Goal: Task Accomplishment & Management: Manage account settings

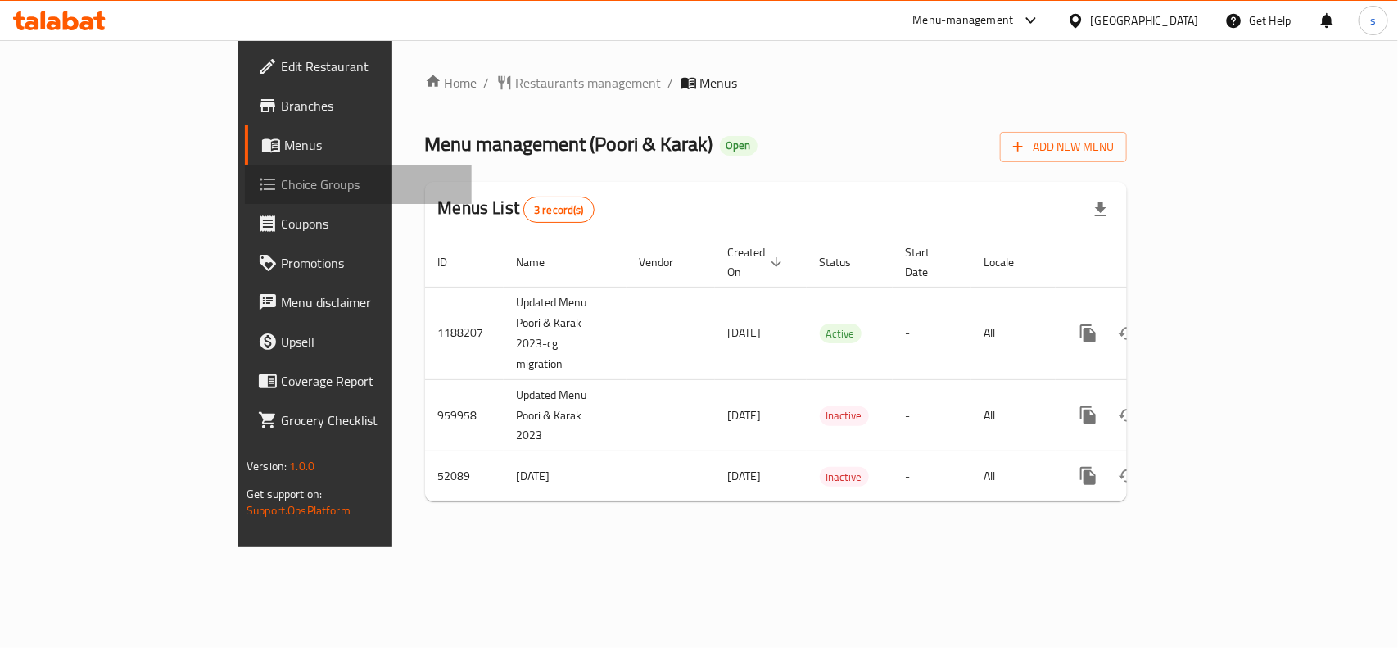
click at [281, 187] on span "Choice Groups" at bounding box center [370, 184] width 178 height 20
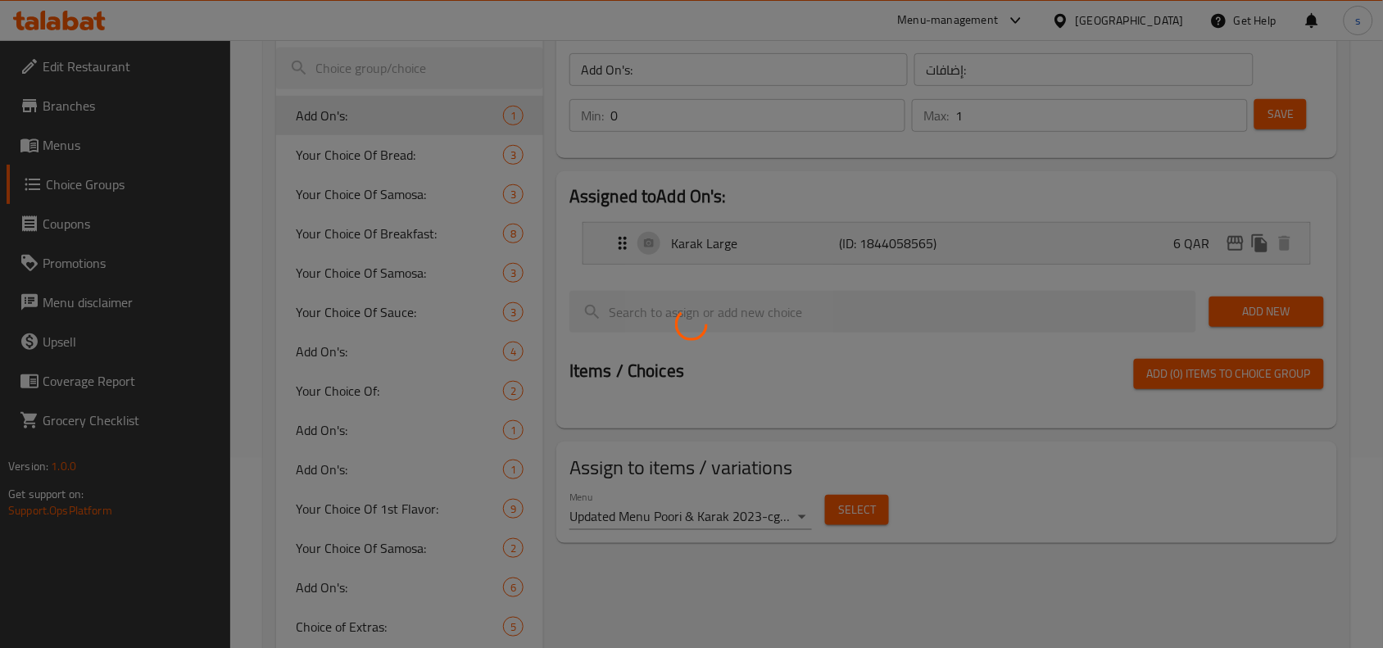
scroll to position [205, 0]
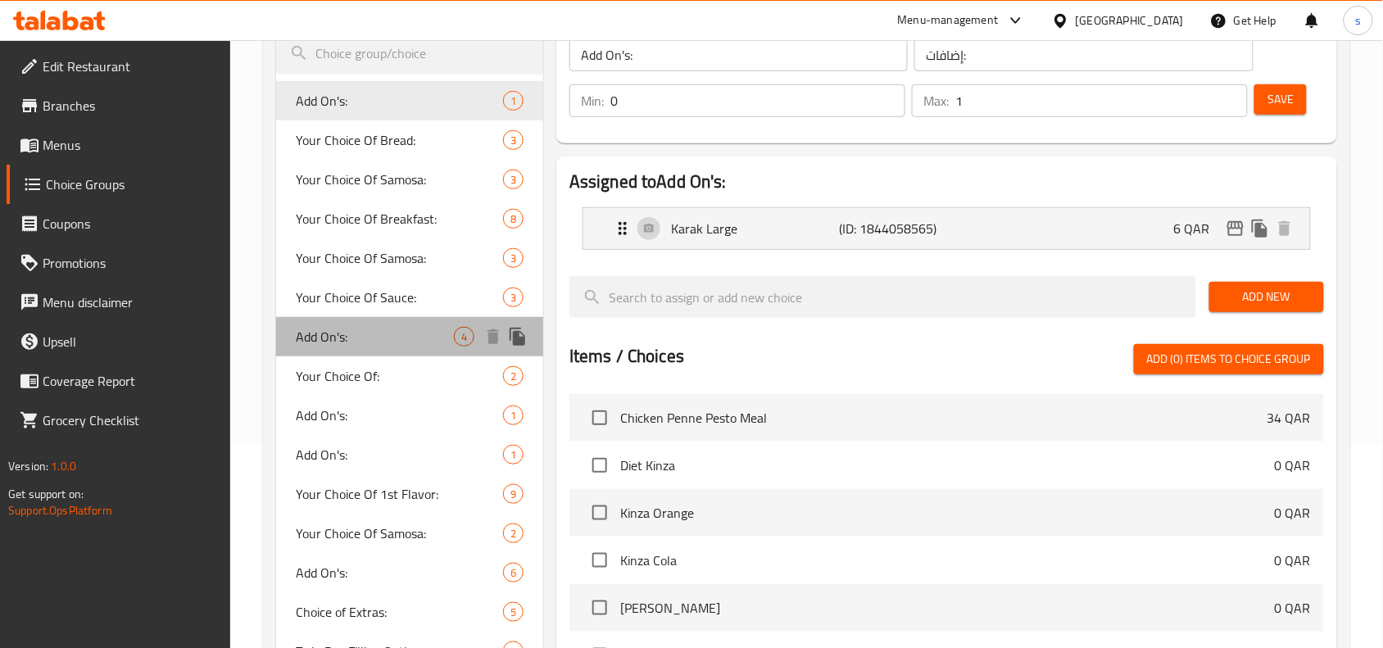
click at [352, 337] on span "Add On's:" at bounding box center [375, 337] width 158 height 20
type input "الإضافات:"
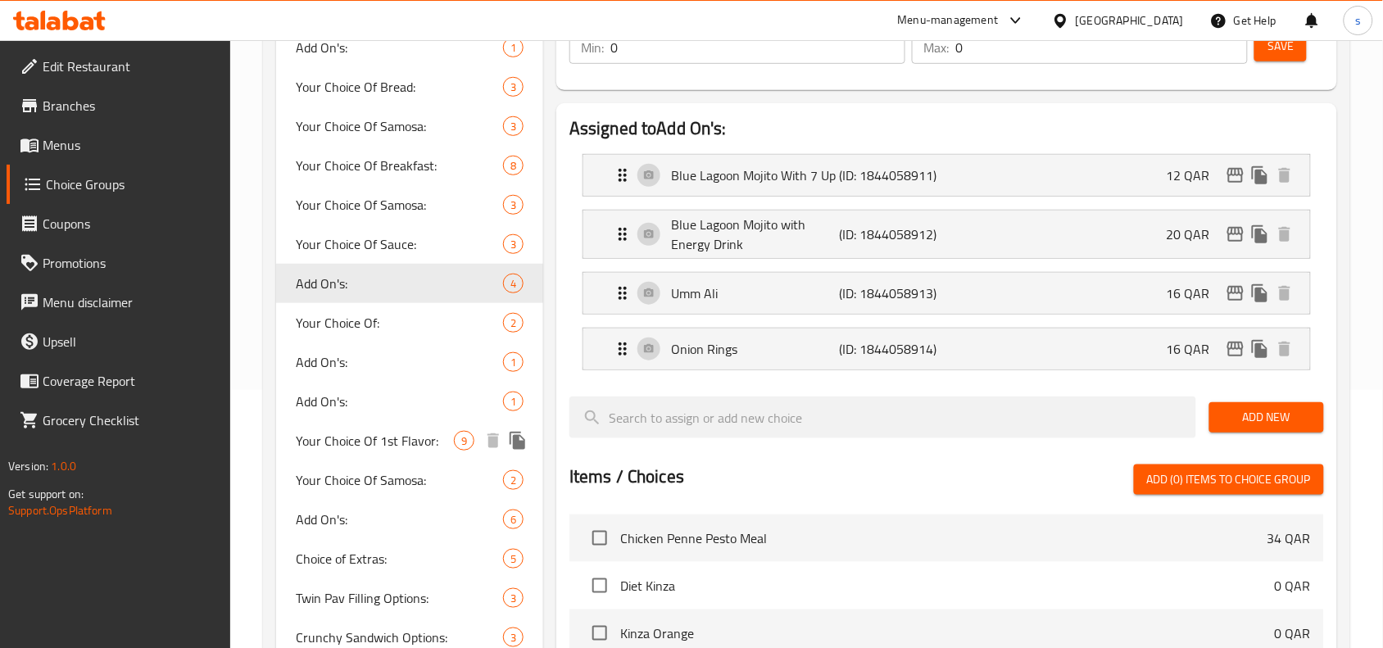
scroll to position [307, 0]
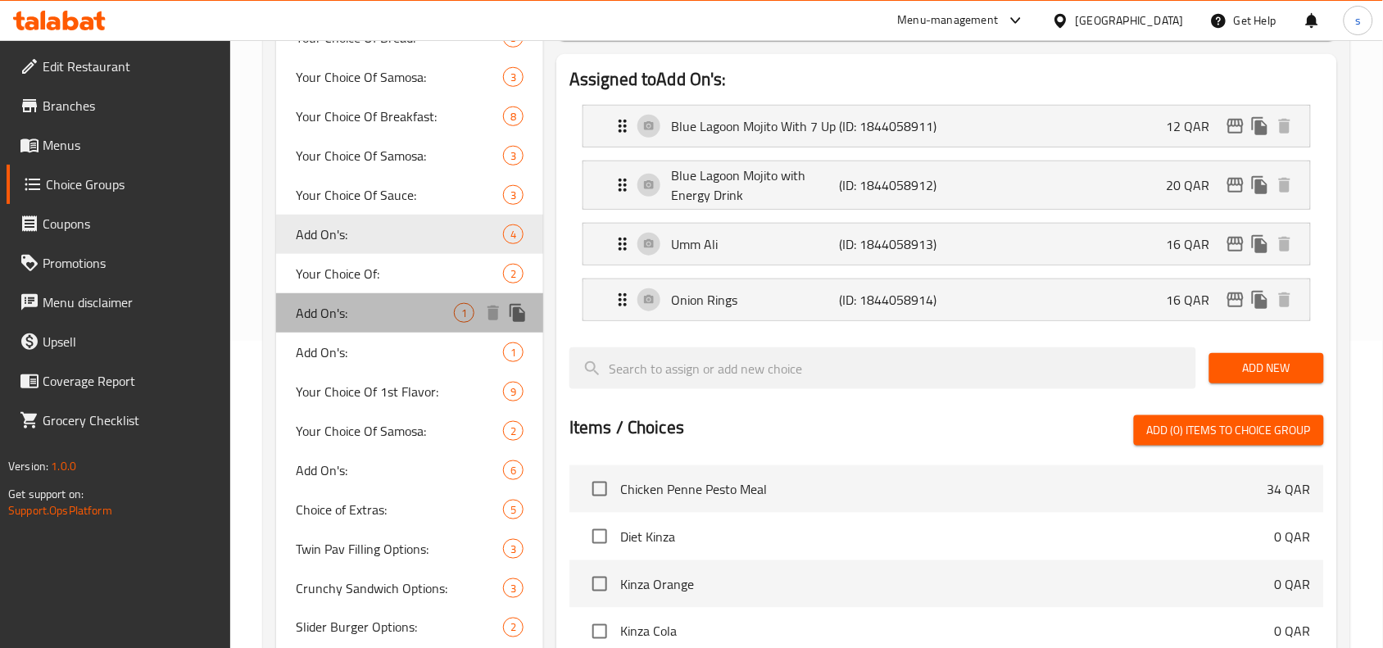
click at [342, 309] on span "Add On's:" at bounding box center [375, 313] width 158 height 20
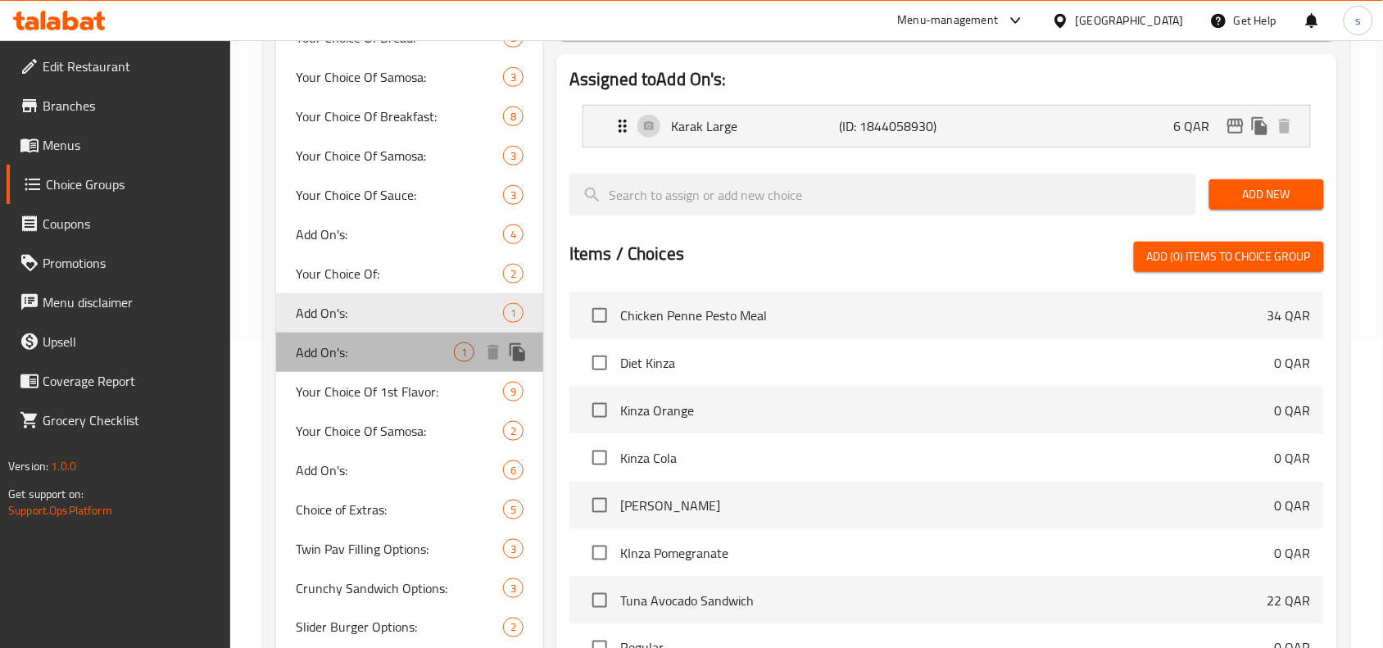
click at [338, 360] on span "Add On's:" at bounding box center [375, 352] width 158 height 20
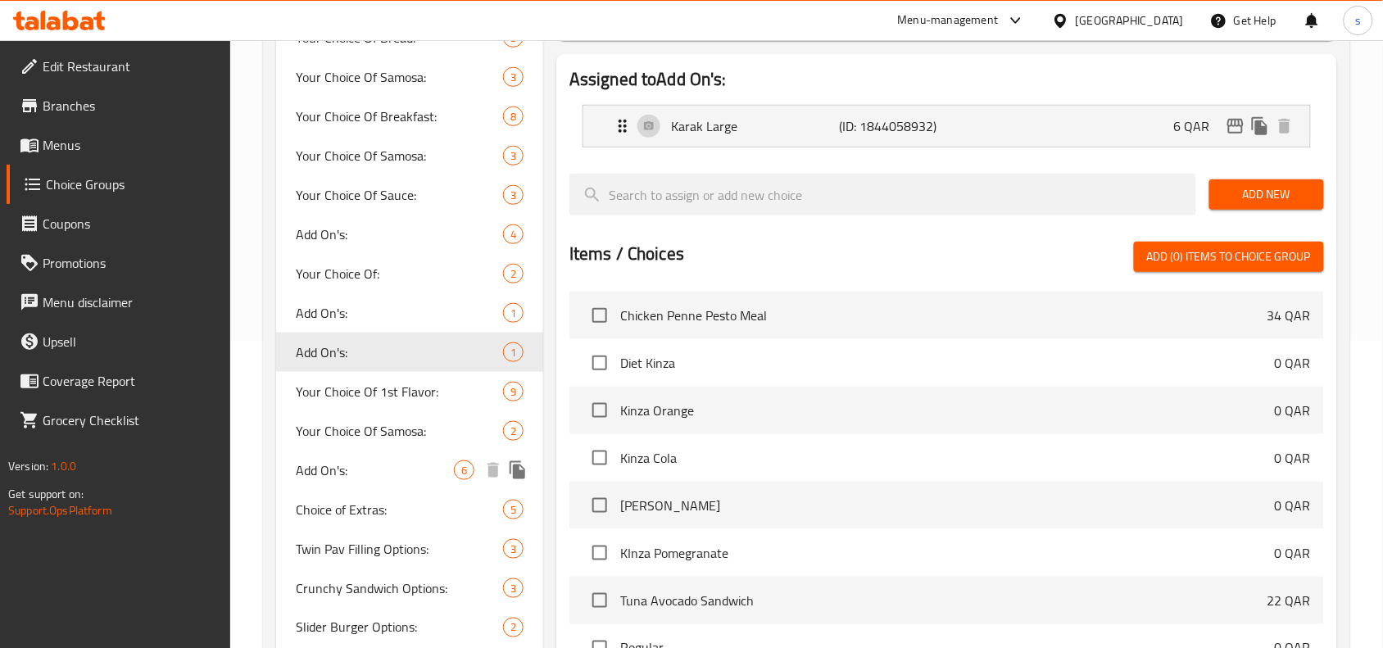
click at [326, 460] on span "Add On's:" at bounding box center [375, 470] width 158 height 20
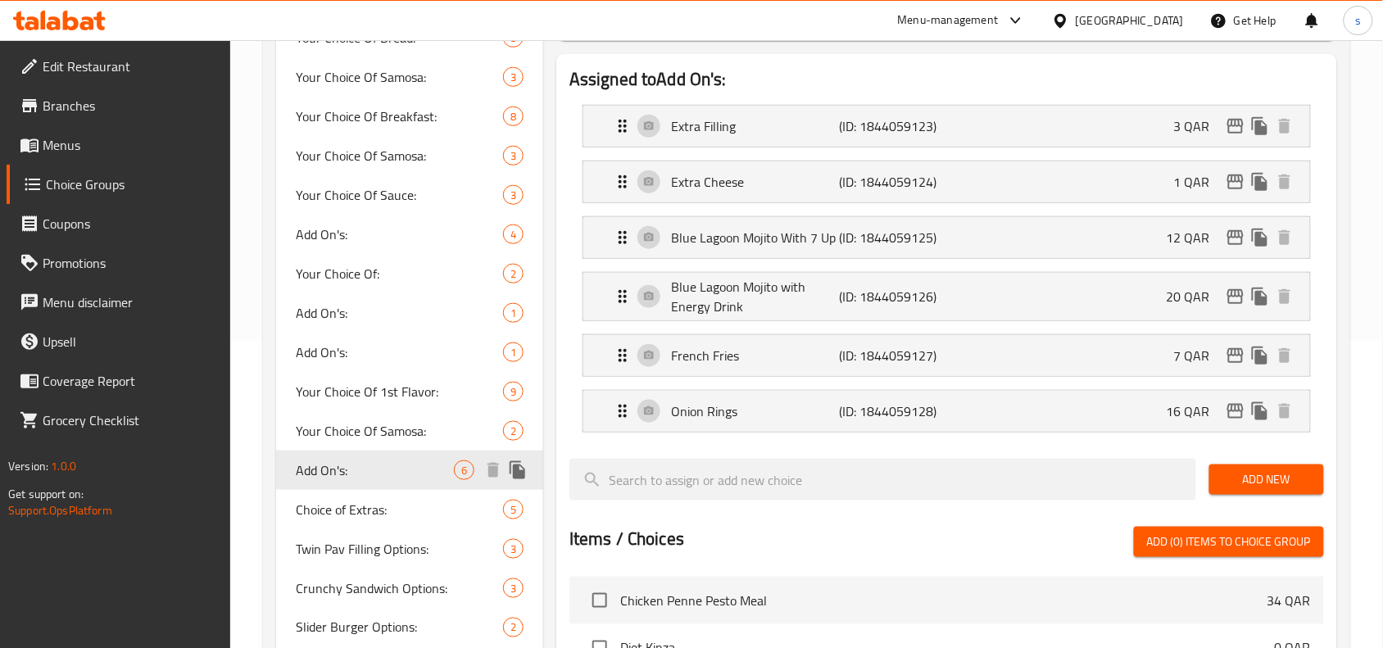
type input "0"
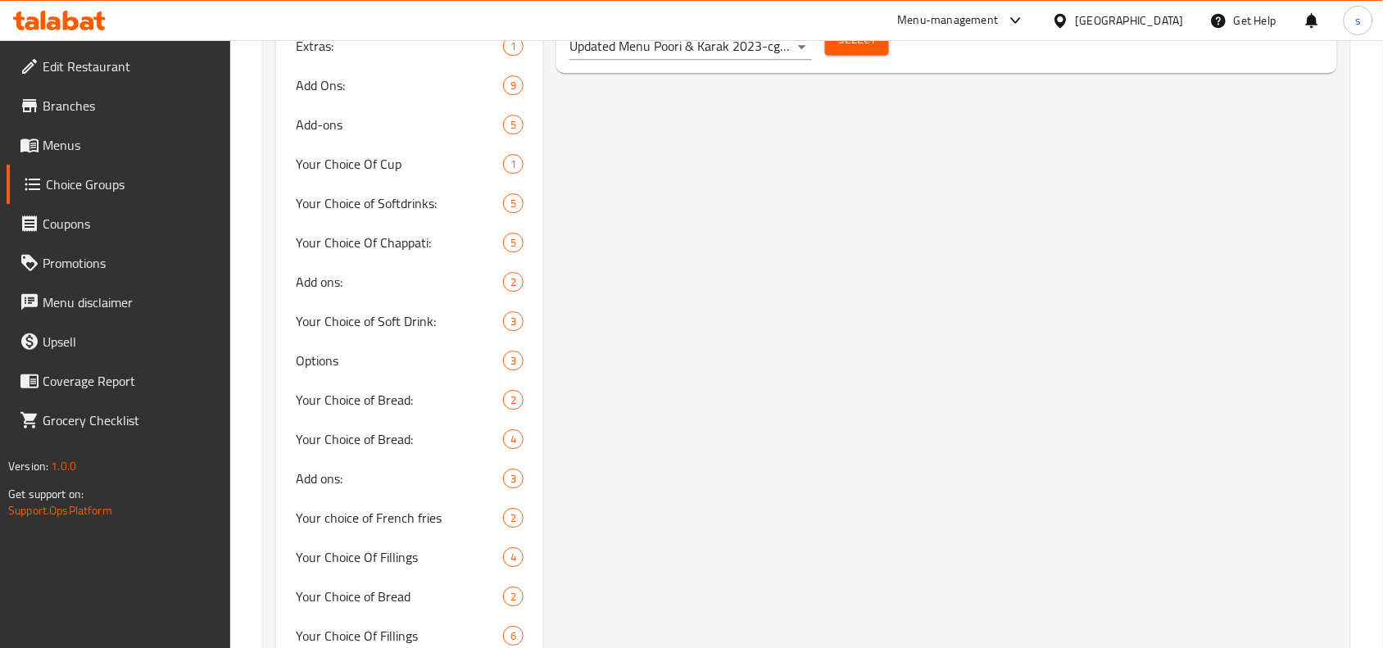
scroll to position [1331, 0]
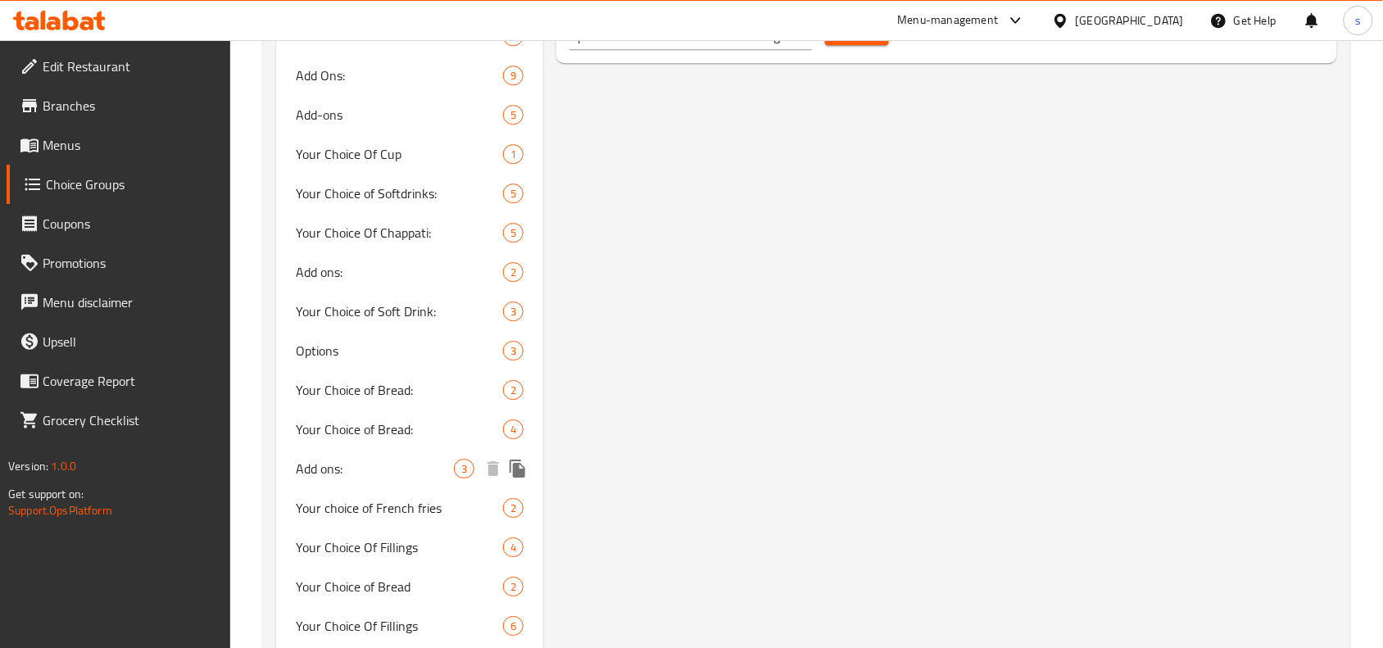
click at [367, 450] on div "Add ons: 3" at bounding box center [409, 468] width 267 height 39
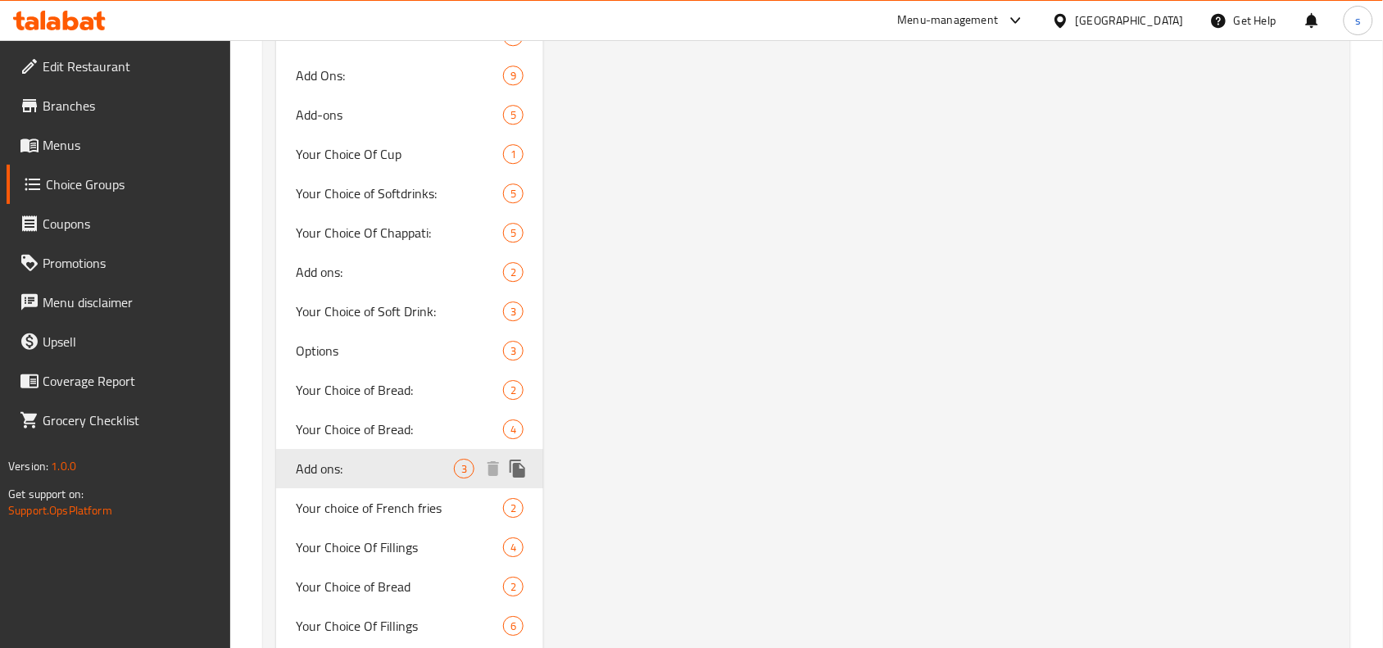
type input "Add ons:"
type input "3"
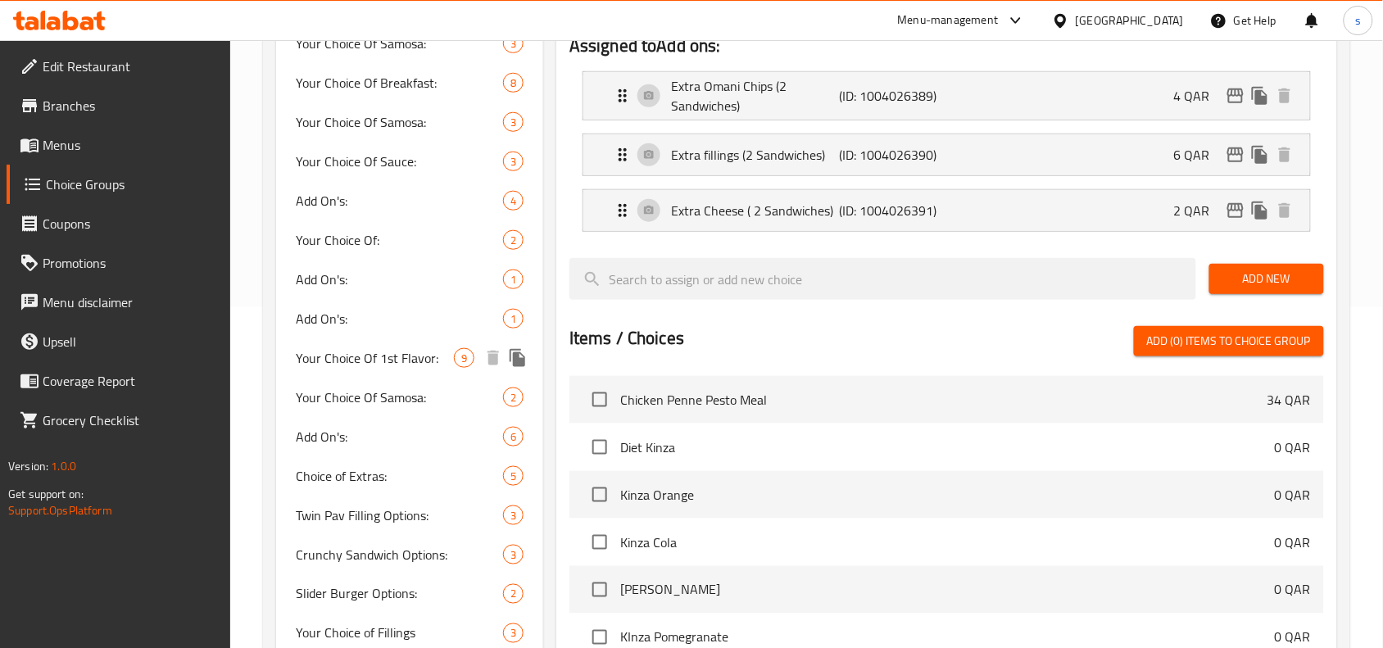
scroll to position [0, 0]
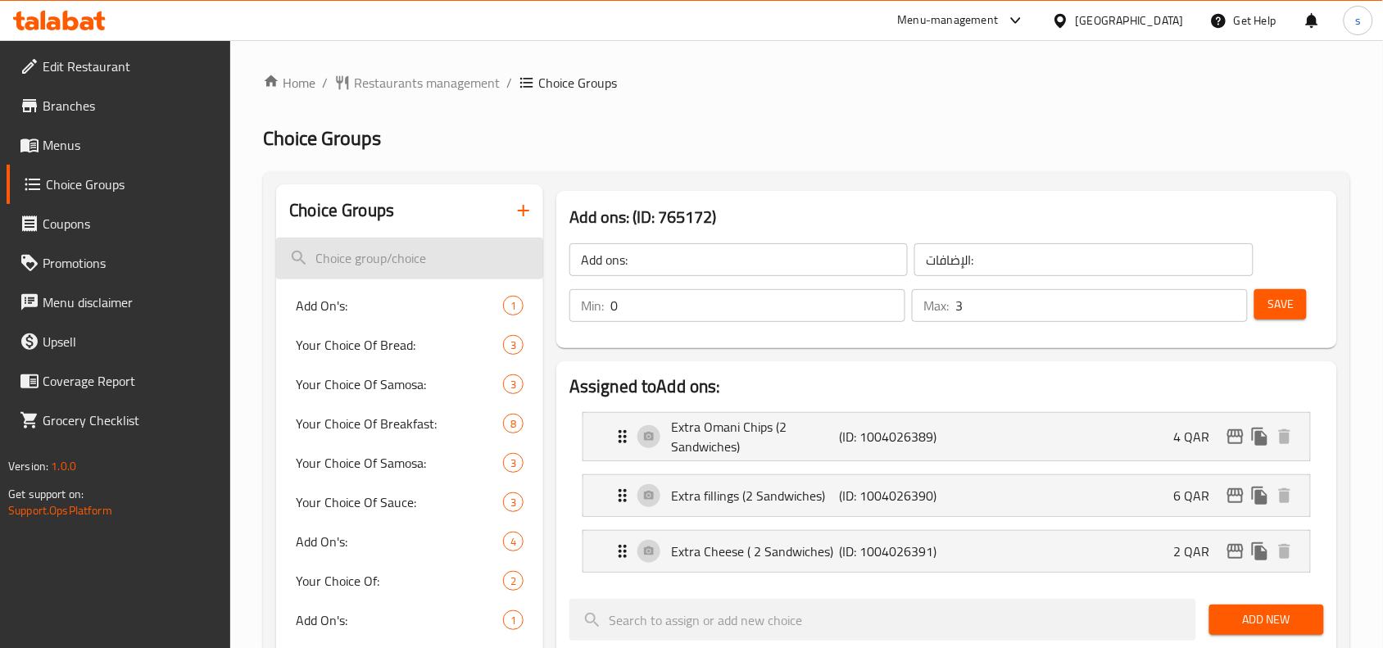
click at [371, 265] on input "search" at bounding box center [409, 259] width 267 height 42
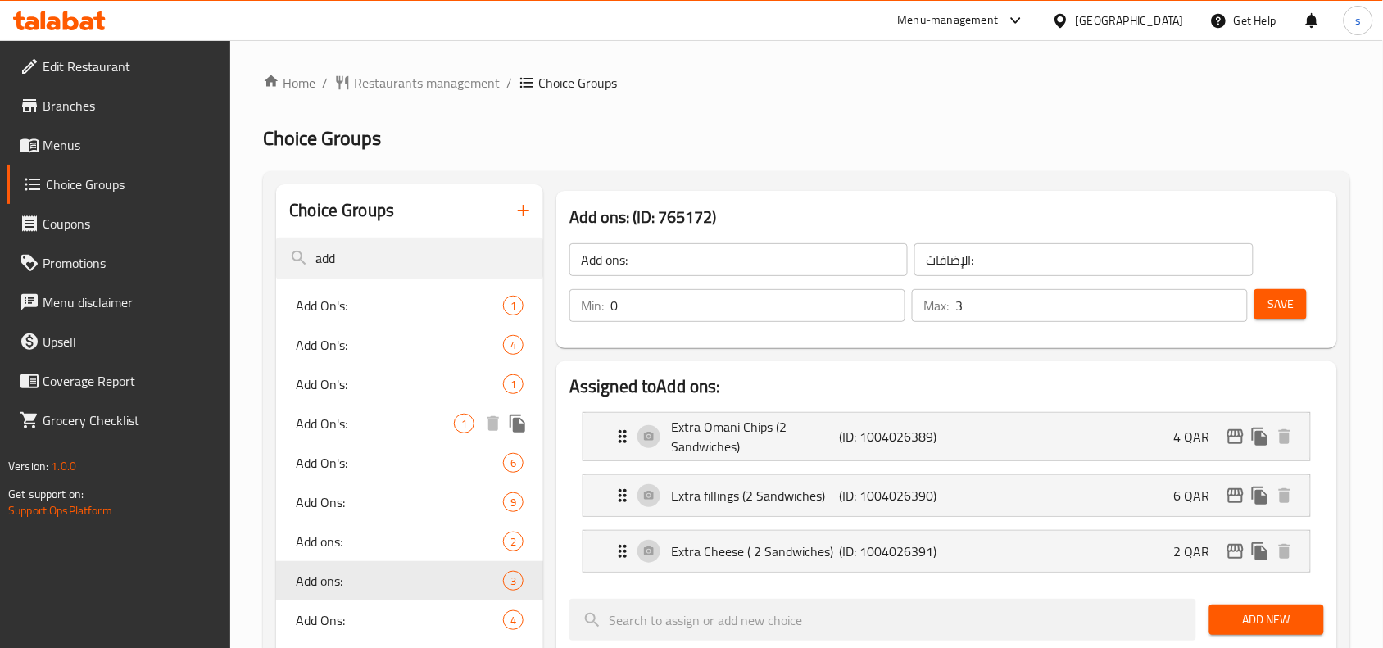
scroll to position [512, 0]
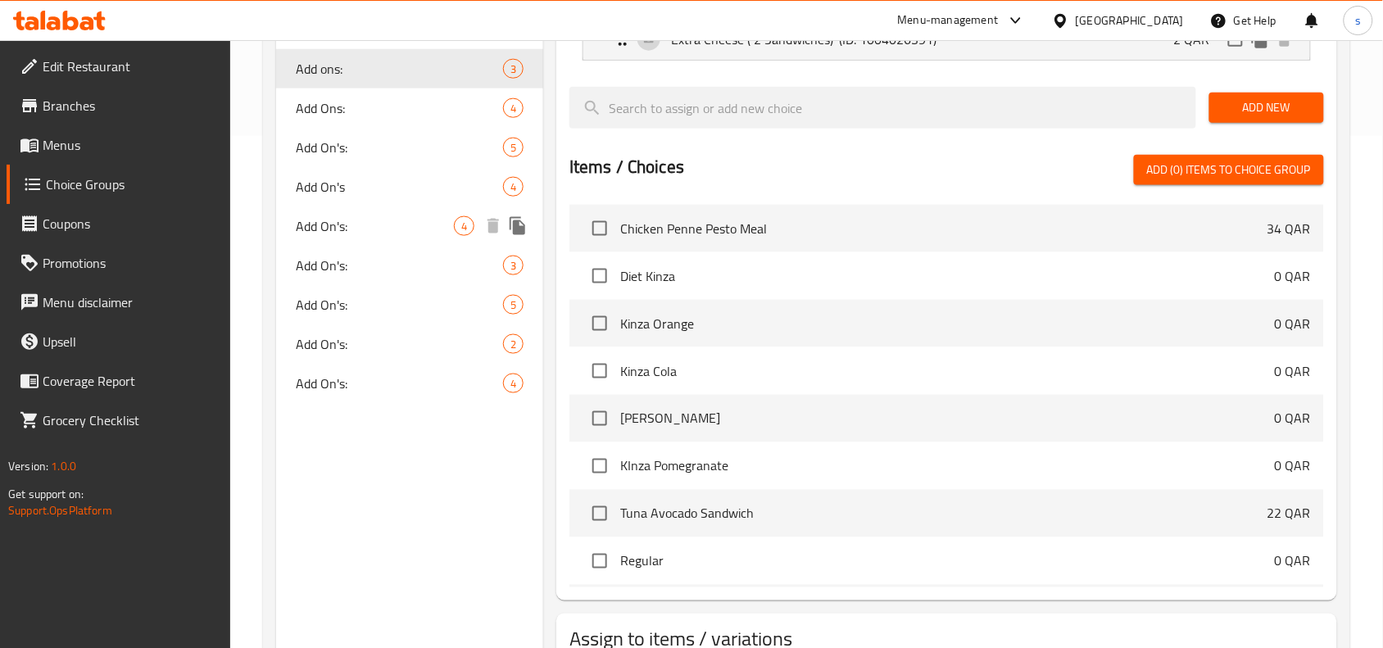
type input "add"
click at [353, 228] on span "Add On's:" at bounding box center [375, 226] width 158 height 20
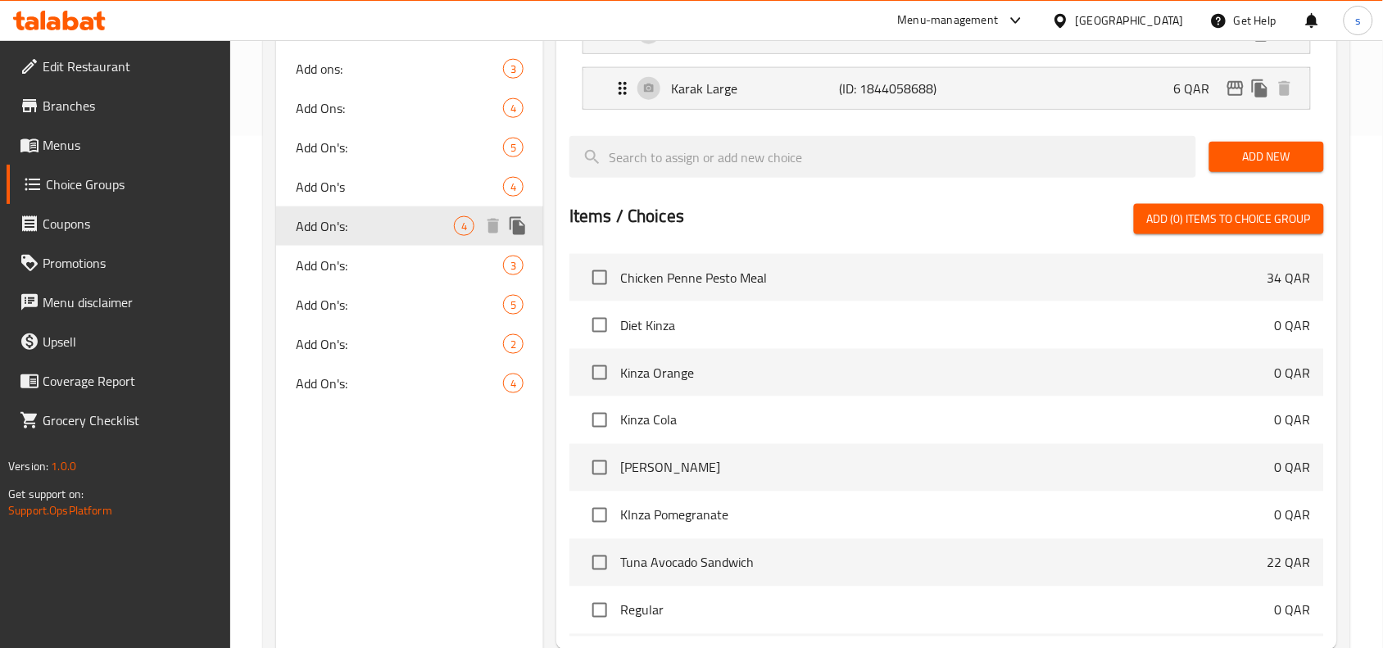
type input "Add On's:"
type input "إضافات:"
type input "0"
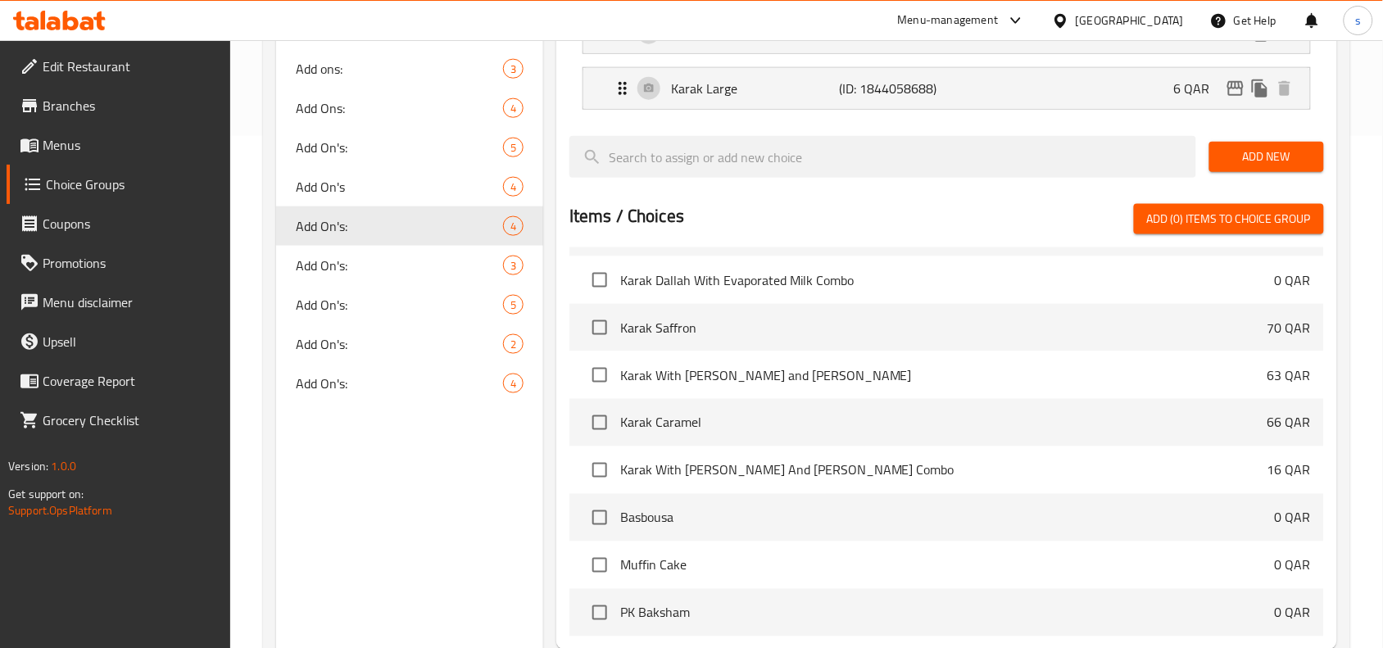
scroll to position [1945, 0]
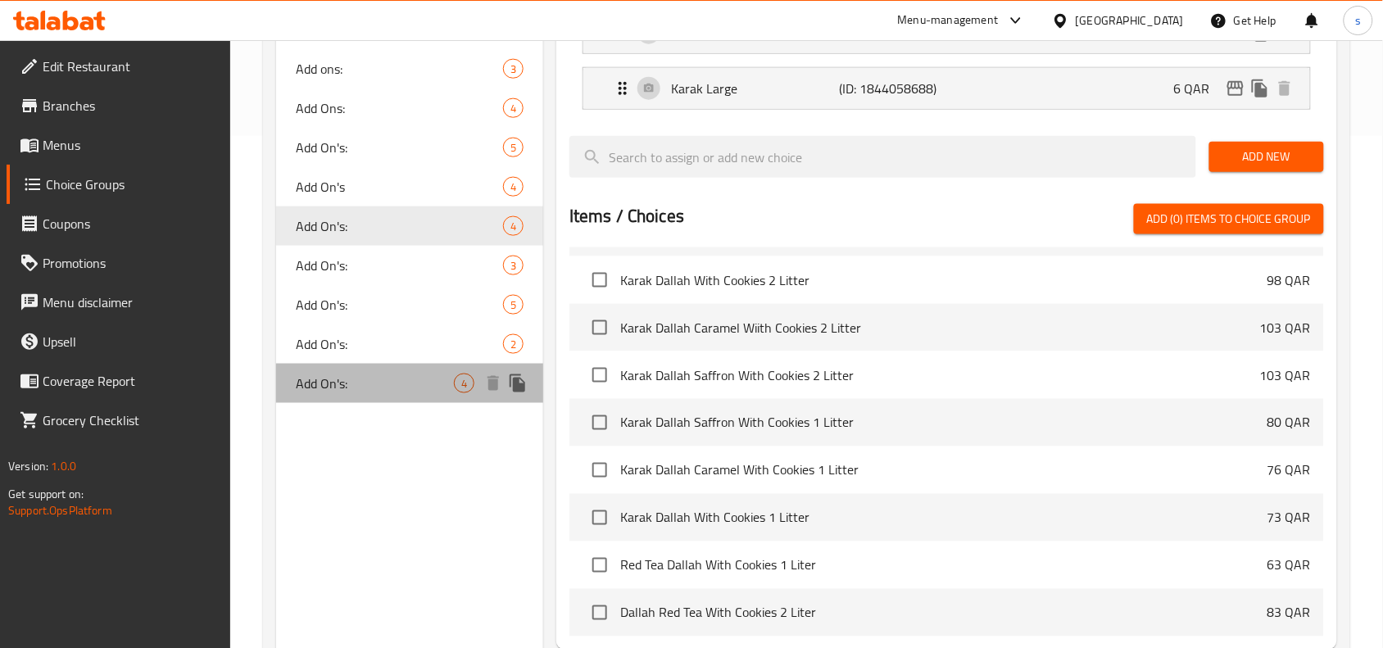
click at [345, 375] on span "Add On's:" at bounding box center [375, 383] width 158 height 20
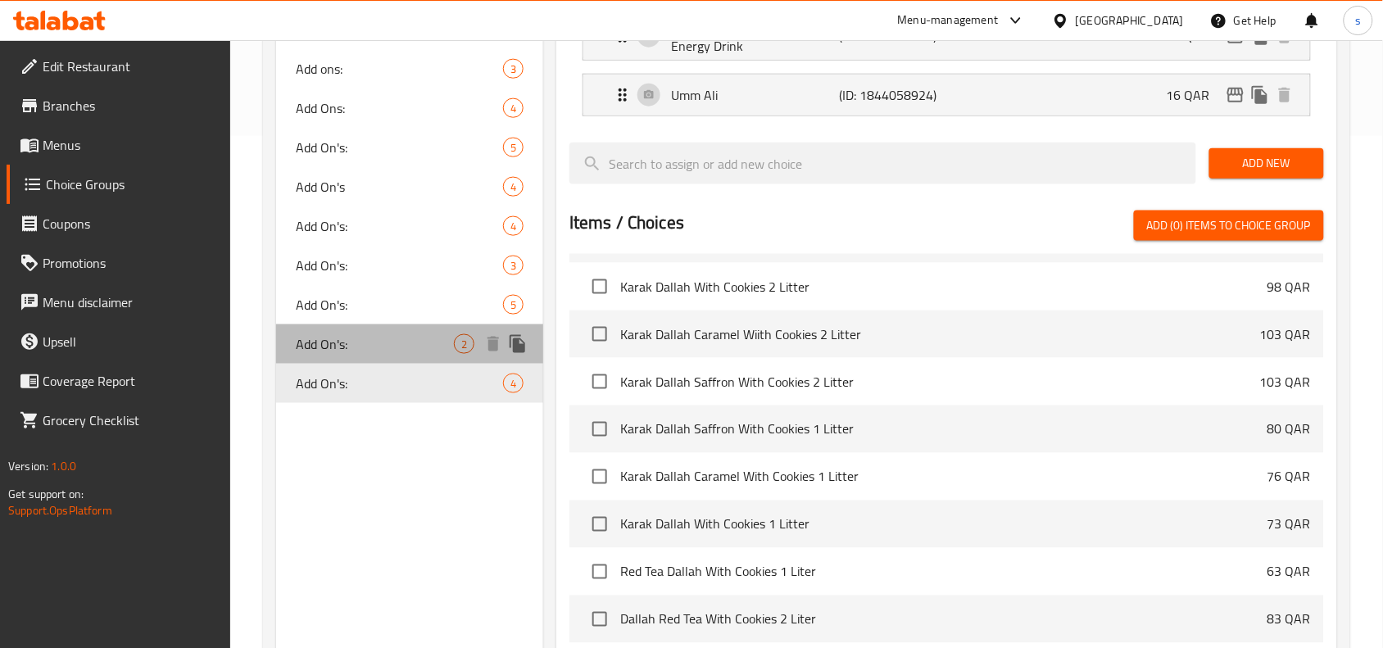
click at [333, 345] on span "Add On's:" at bounding box center [375, 344] width 158 height 20
type input "إضافات:"
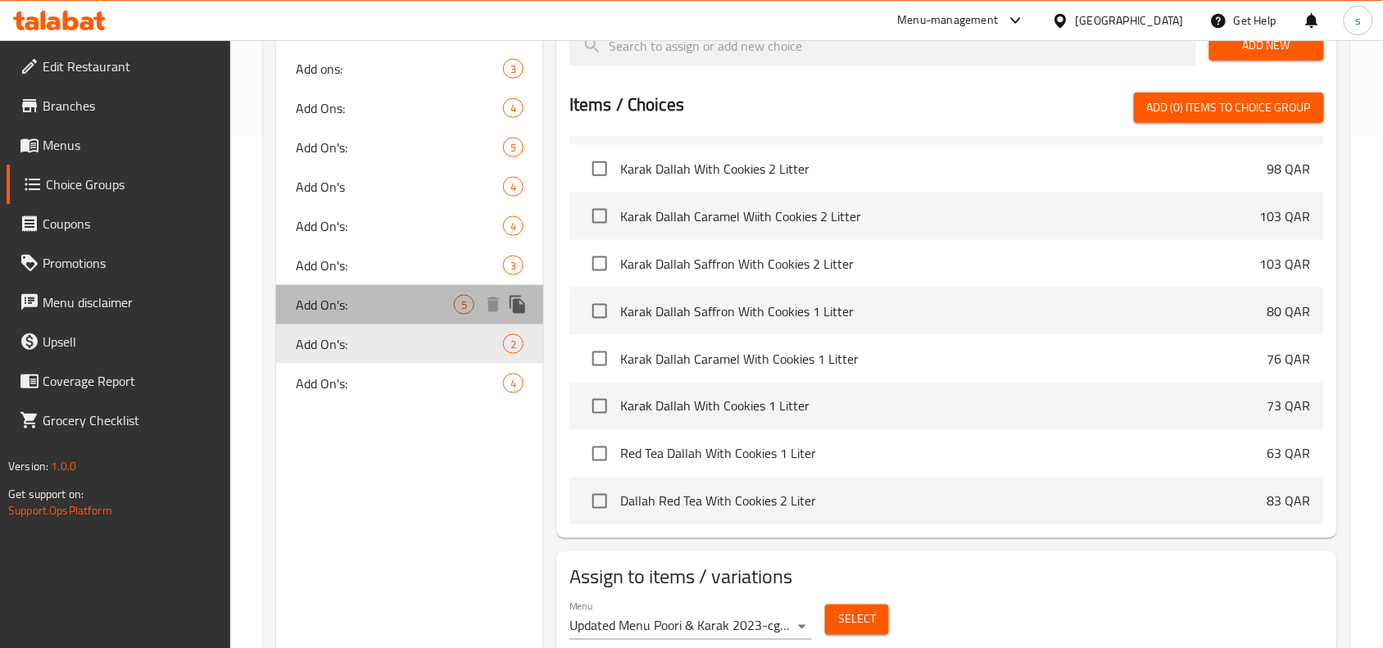
click at [349, 314] on div "Add On's: 5" at bounding box center [409, 304] width 267 height 39
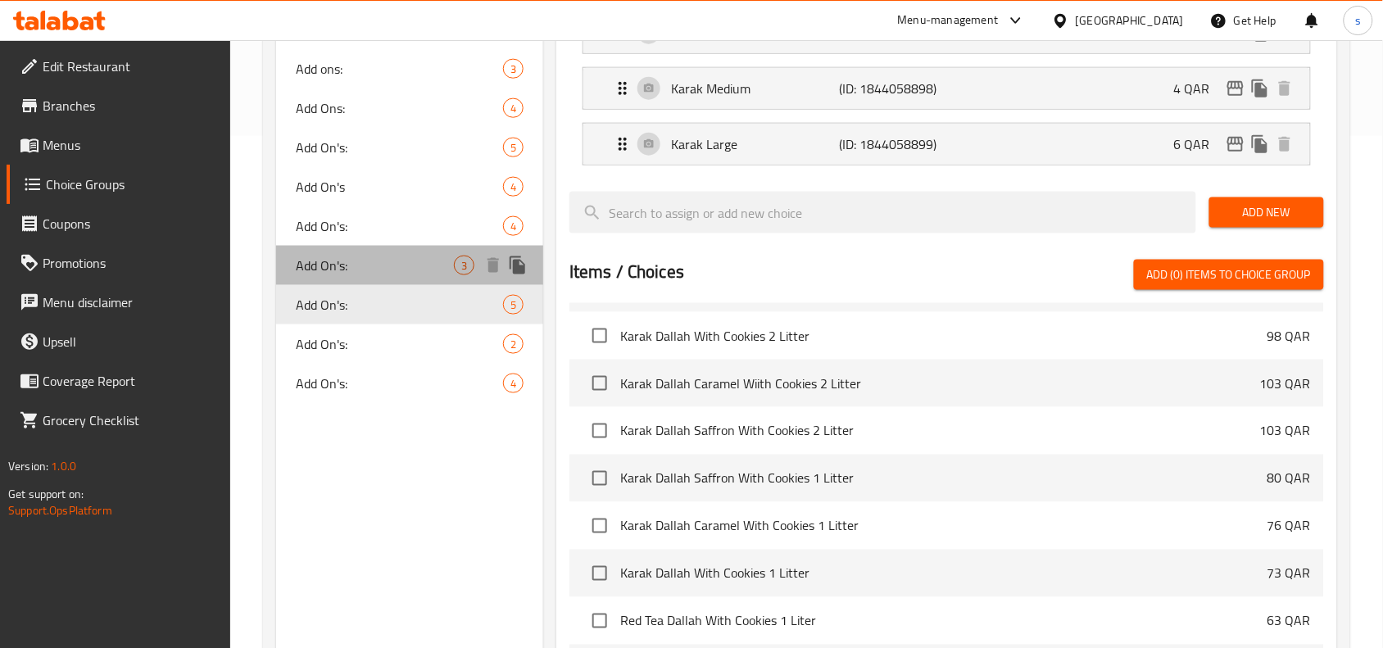
click at [338, 267] on span "Add On's:" at bounding box center [375, 266] width 158 height 20
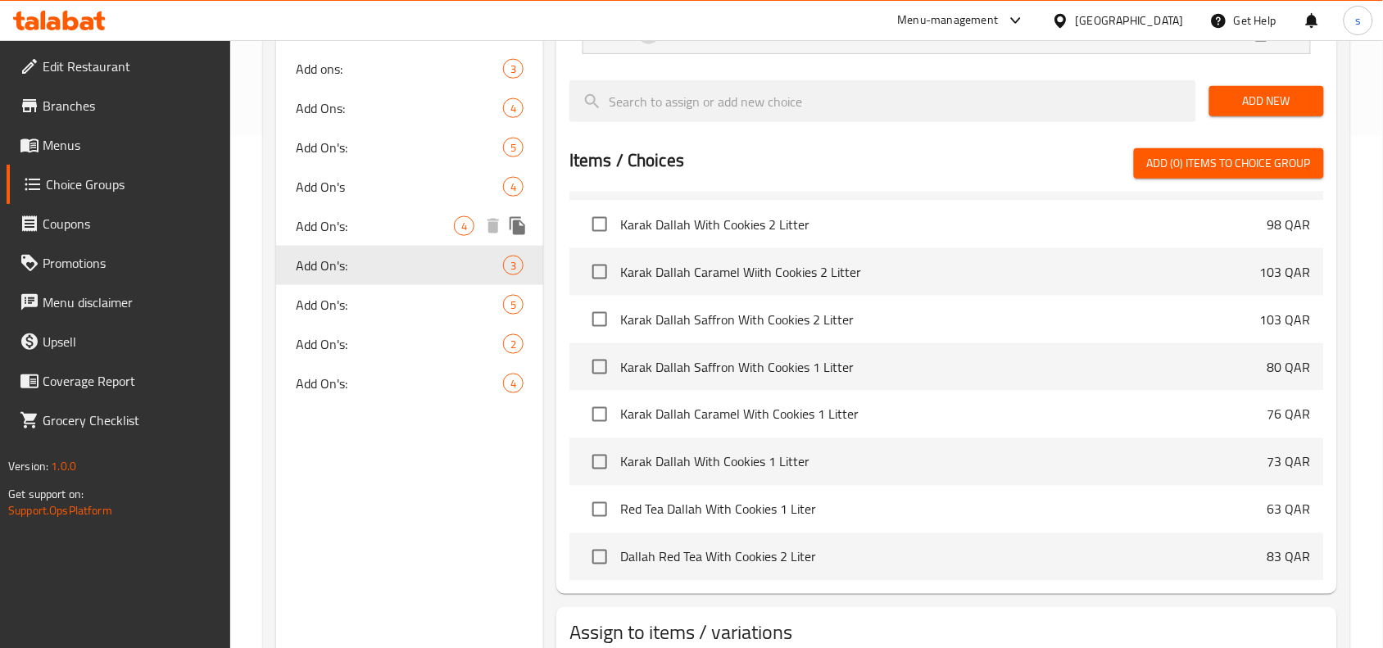
click at [340, 228] on span "Add On's:" at bounding box center [375, 226] width 158 height 20
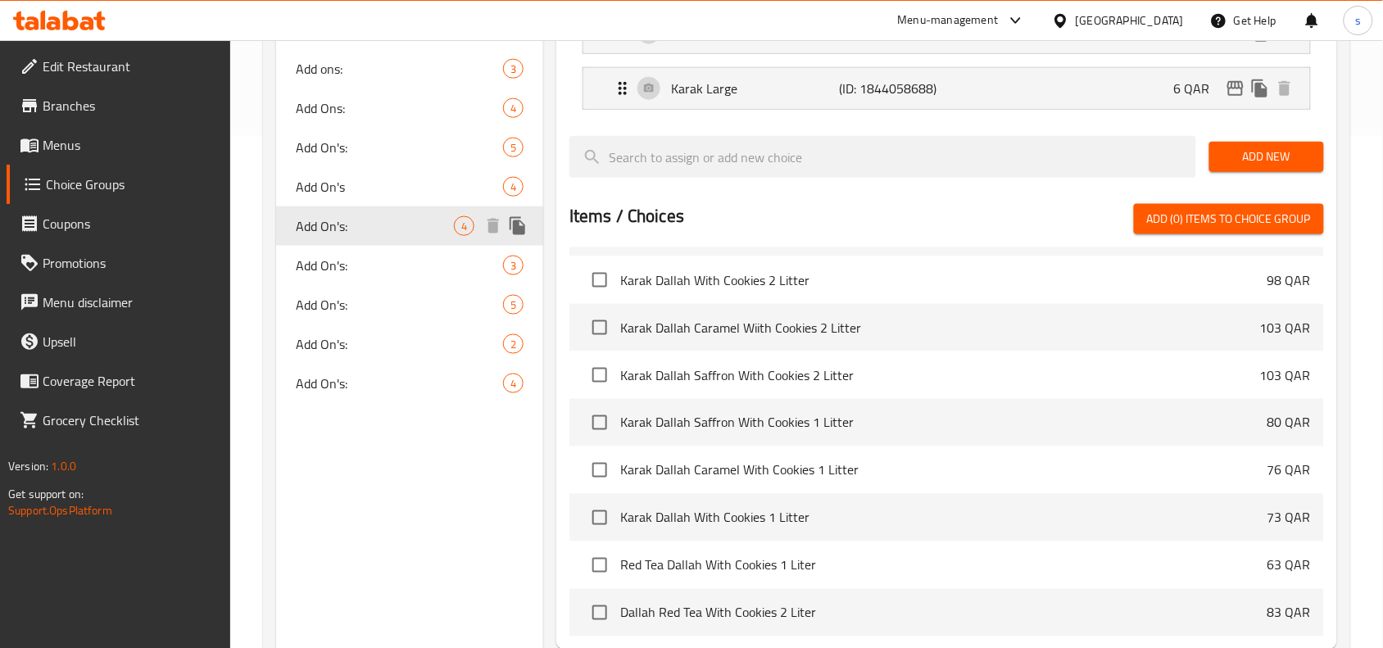
type input "0"
click at [340, 189] on span "Add On's" at bounding box center [375, 187] width 158 height 20
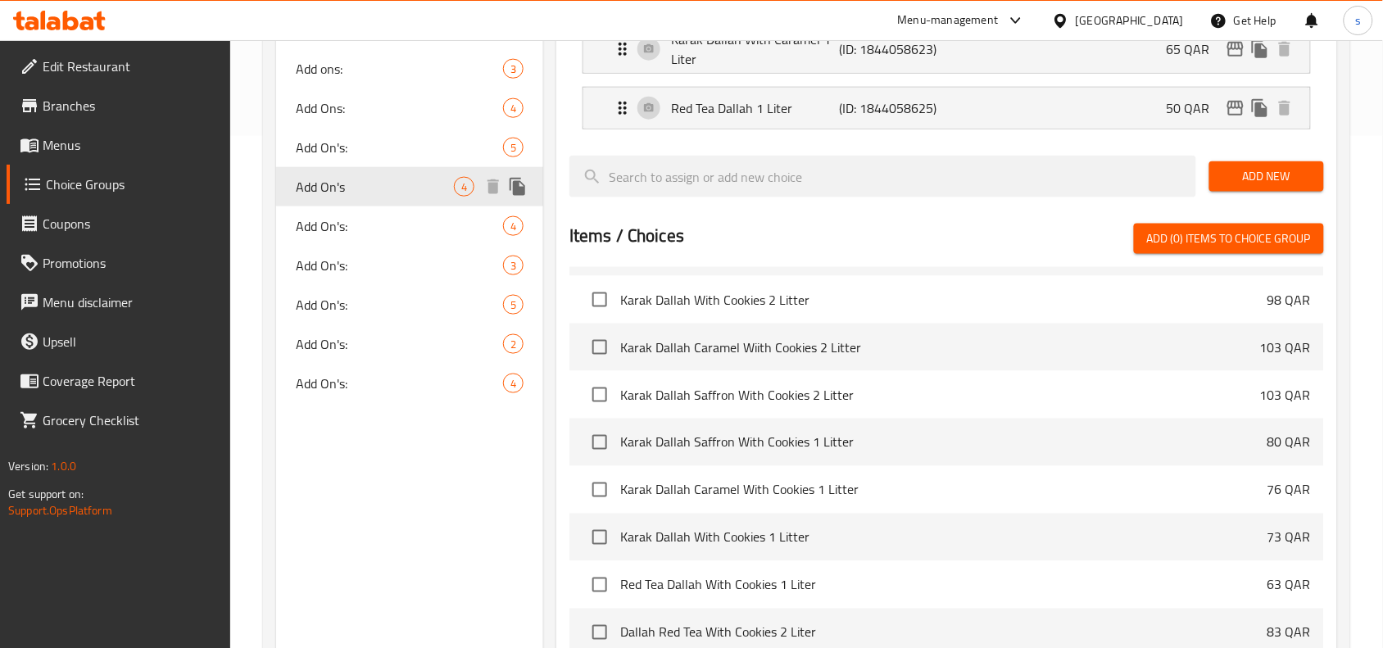
type input "Add On's"
type input "الاضافات:"
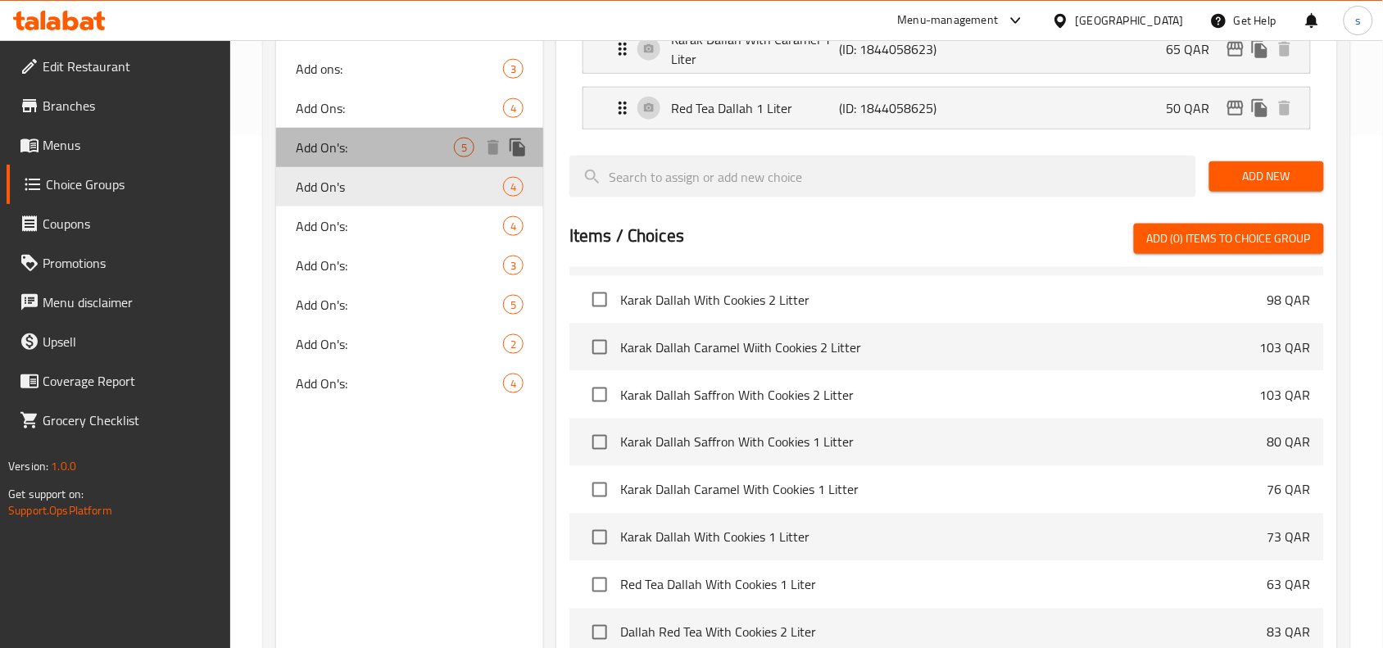
click at [344, 153] on span "Add On's:" at bounding box center [375, 148] width 158 height 20
type input "Add On's:"
type input "إضافات:"
type input "2"
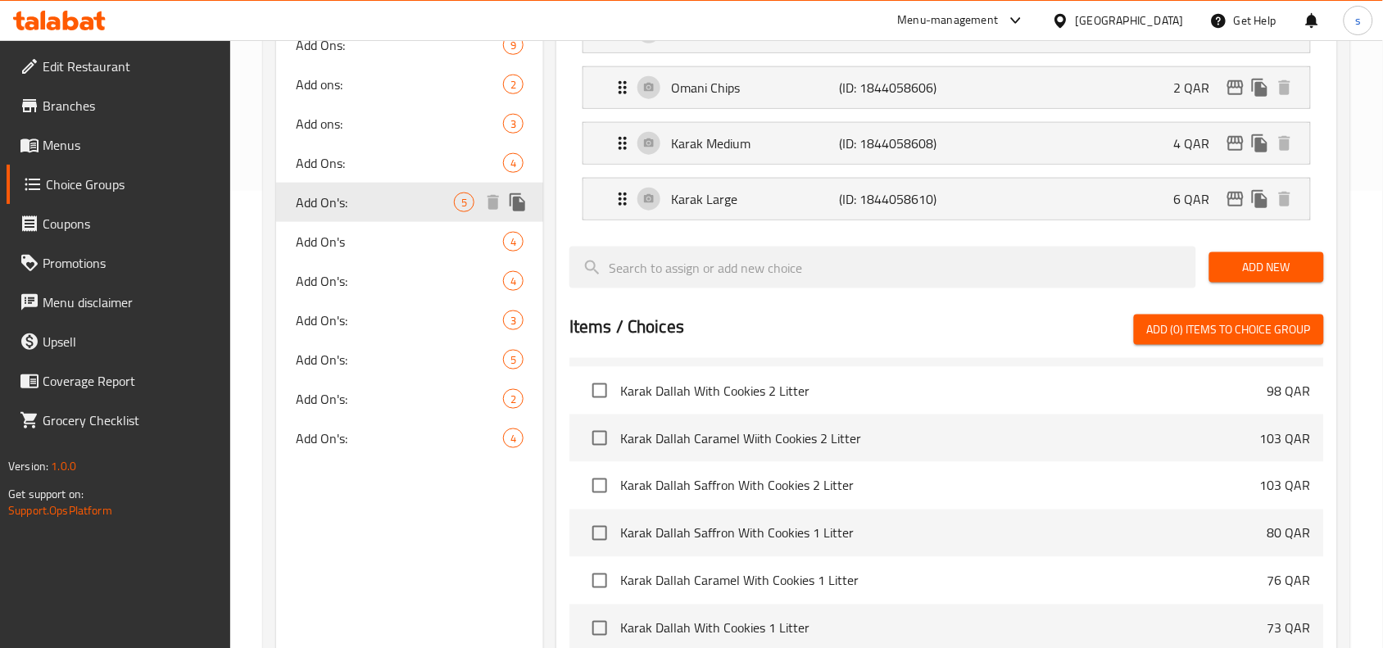
scroll to position [410, 0]
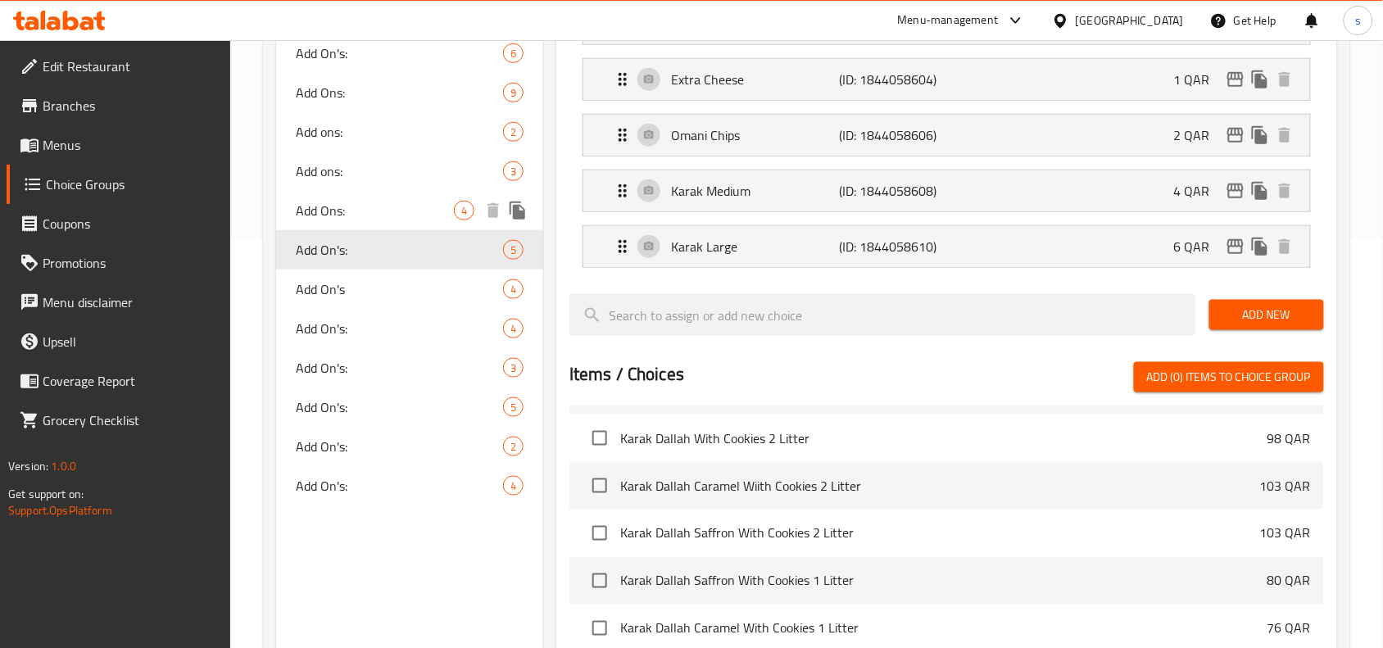
click at [326, 202] on span "Add Ons:" at bounding box center [375, 211] width 158 height 20
type input "Add Ons:"
type input "4"
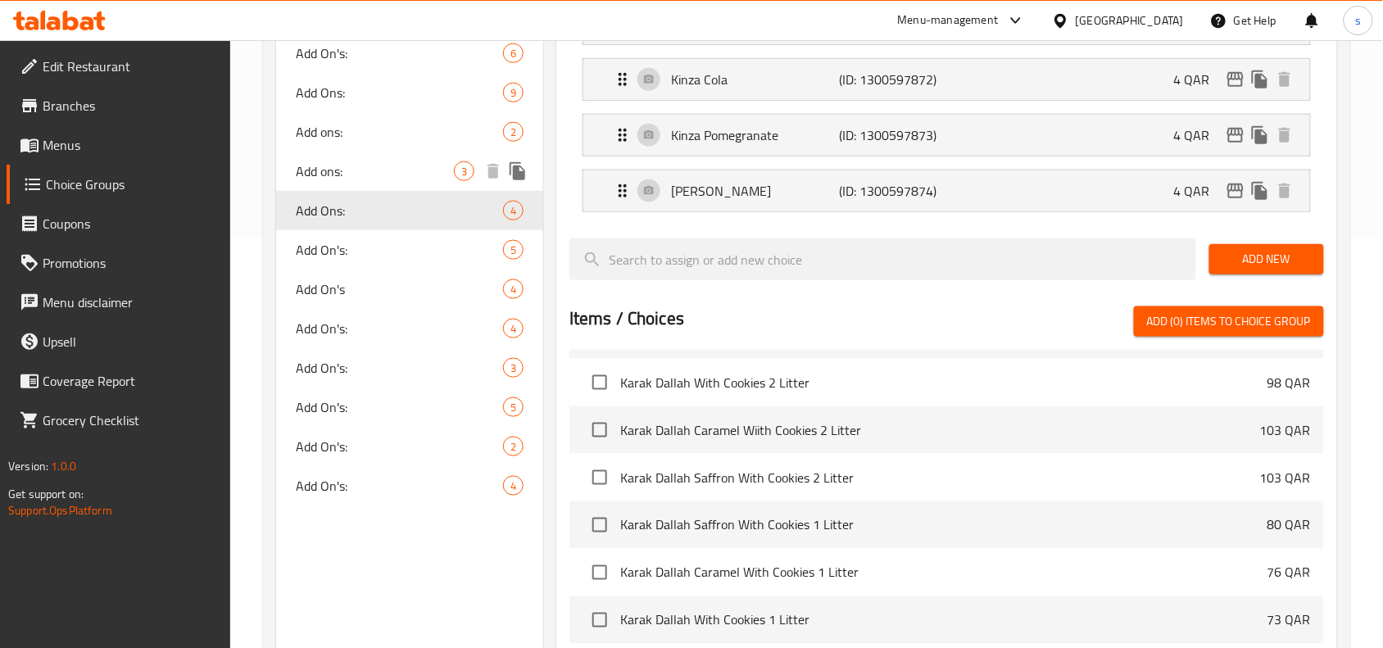
click at [333, 178] on span "Add ons:" at bounding box center [375, 171] width 158 height 20
type input "Add ons:"
type input "الإضافات:"
type input "3"
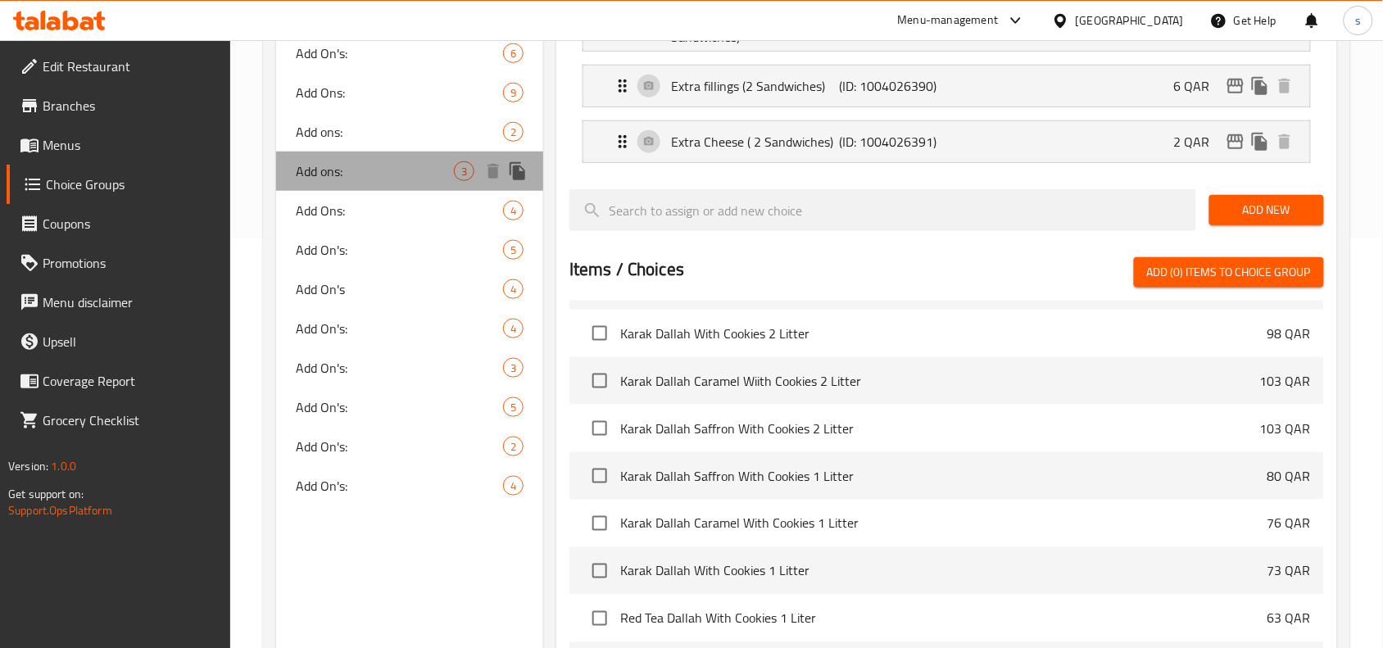
click at [344, 153] on div "Add ons: 3" at bounding box center [409, 171] width 267 height 39
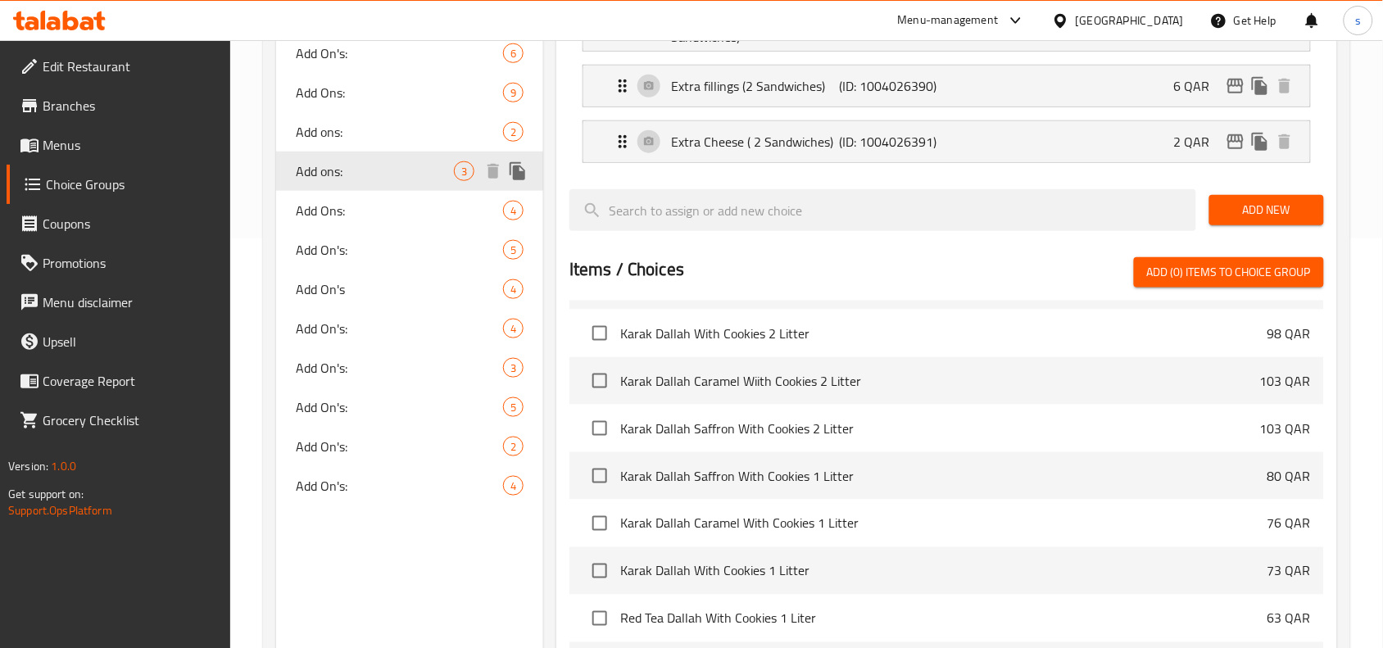
scroll to position [205, 0]
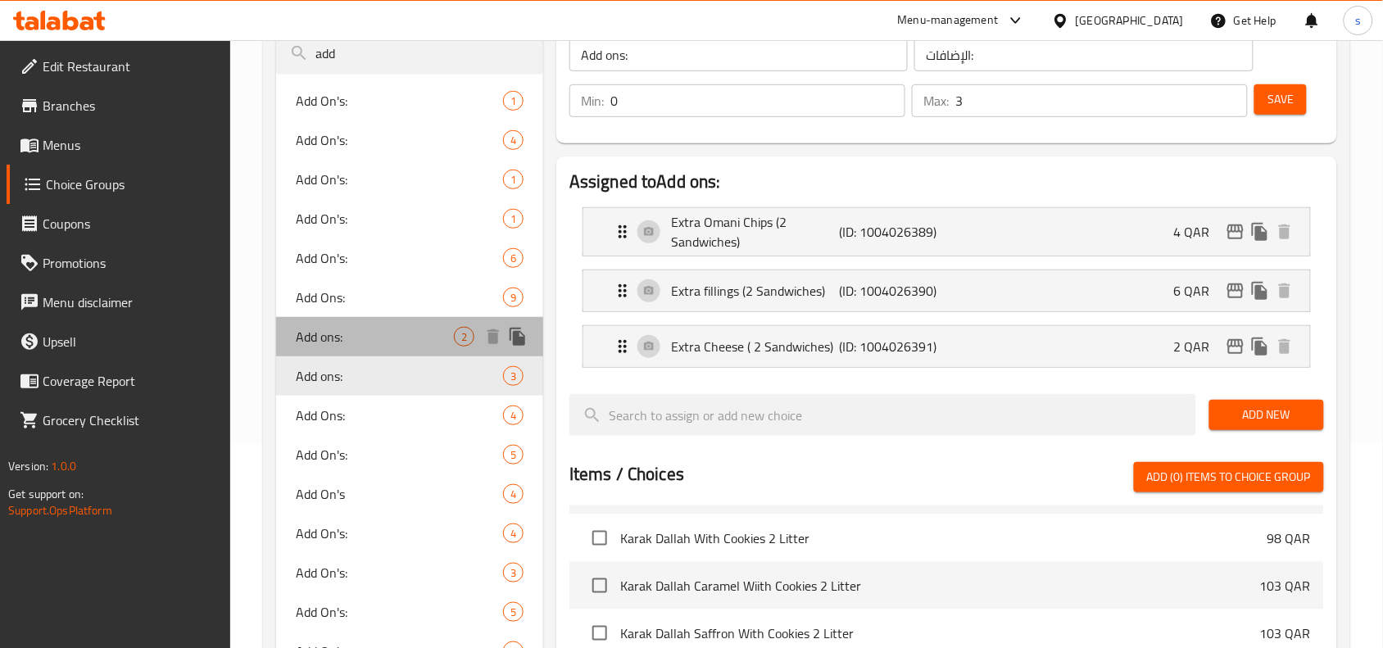
click at [349, 338] on span "Add ons:" at bounding box center [375, 337] width 158 height 20
type input "الإضافات"
type input "2"
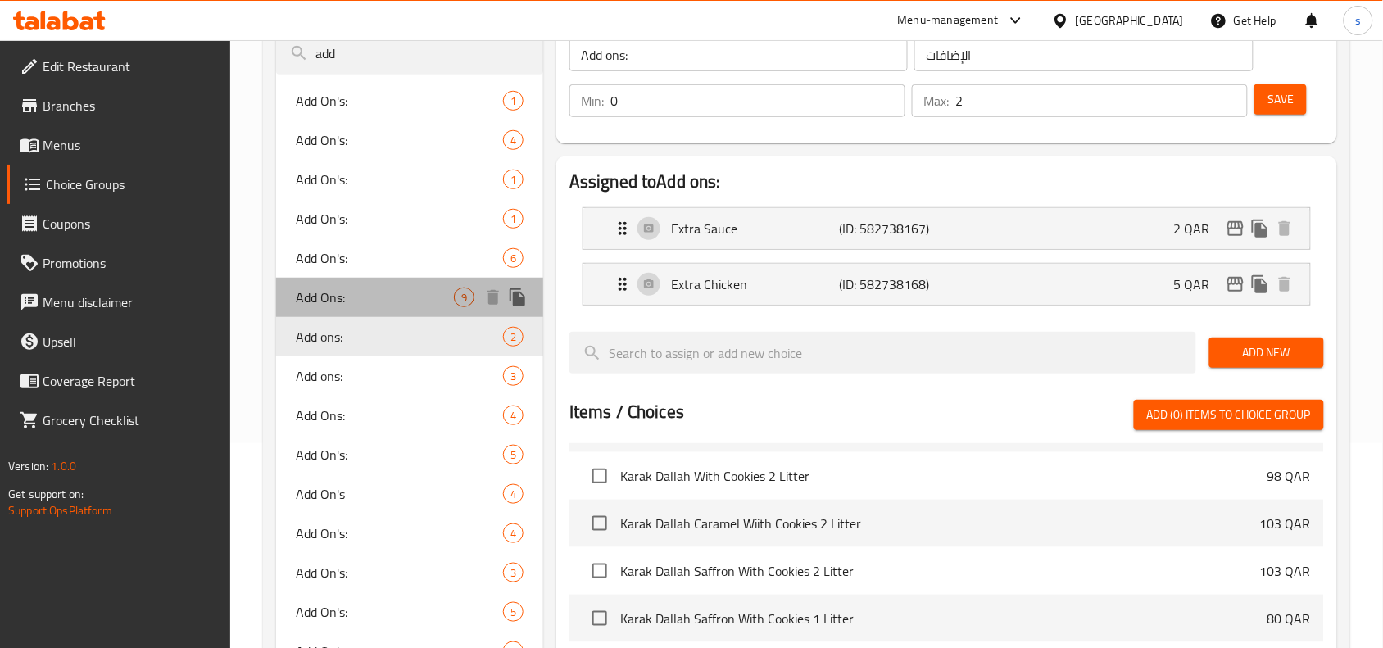
click at [337, 303] on span "Add Ons:" at bounding box center [375, 297] width 158 height 20
type input "Add Ons:"
type input "إضافات:"
type input "9"
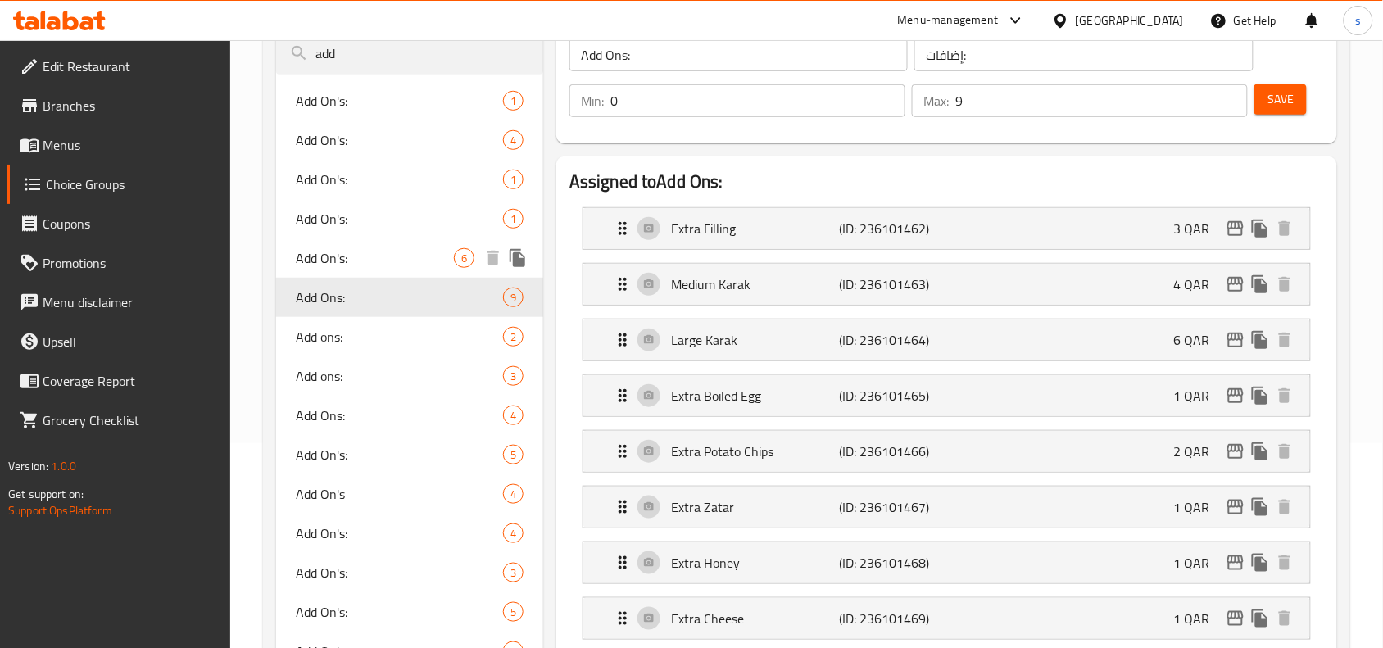
click at [328, 256] on span "Add On's:" at bounding box center [375, 258] width 158 height 20
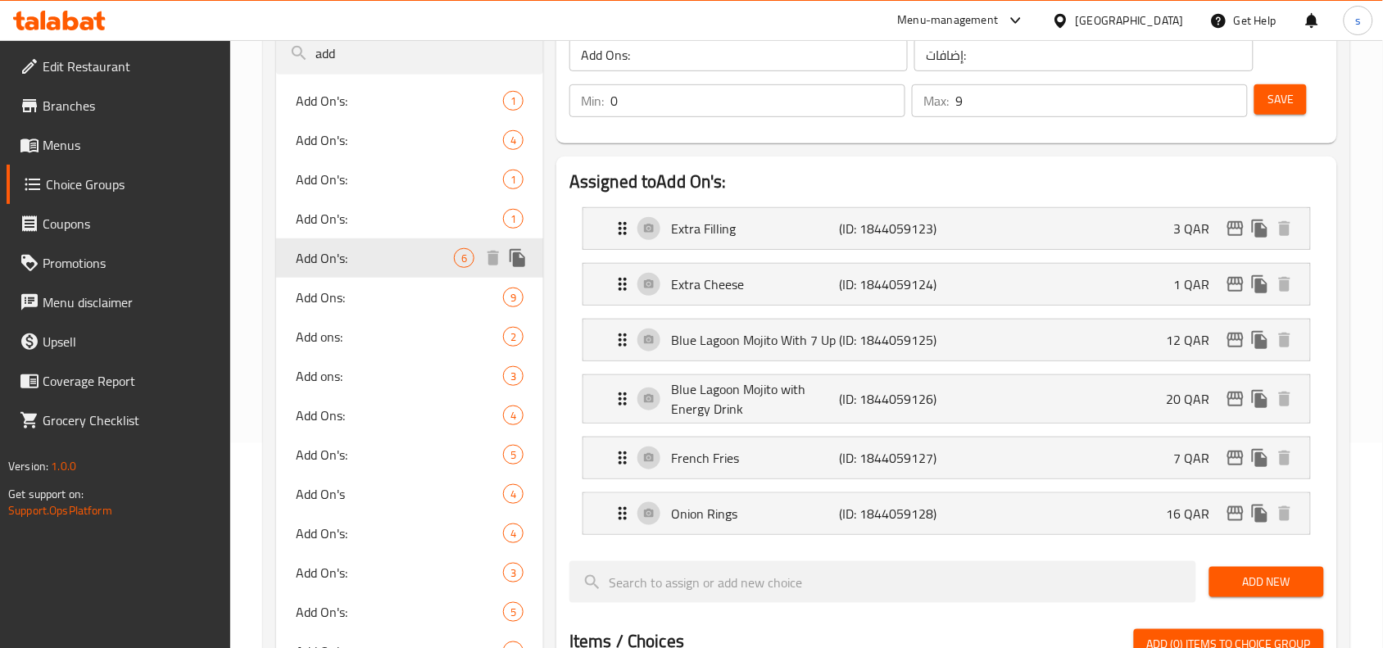
type input "Add On's:"
type input "الإضافات:"
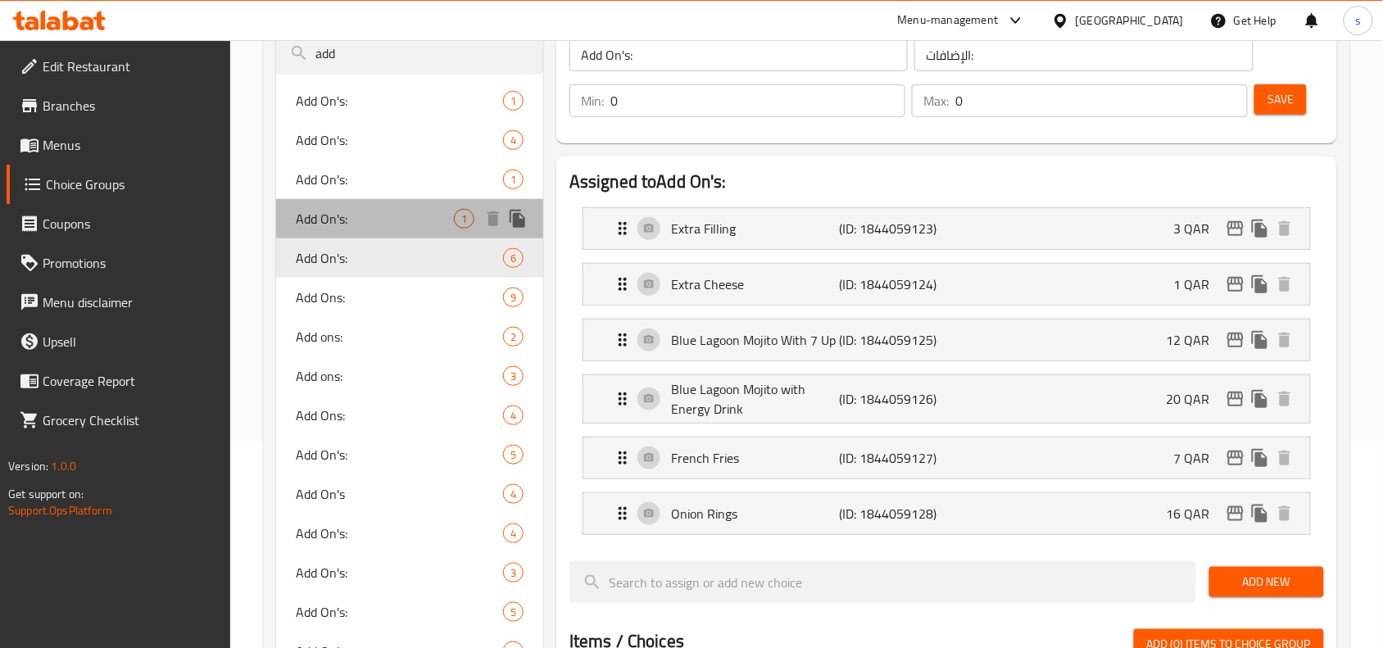
click at [328, 214] on span "Add On's:" at bounding box center [375, 219] width 158 height 20
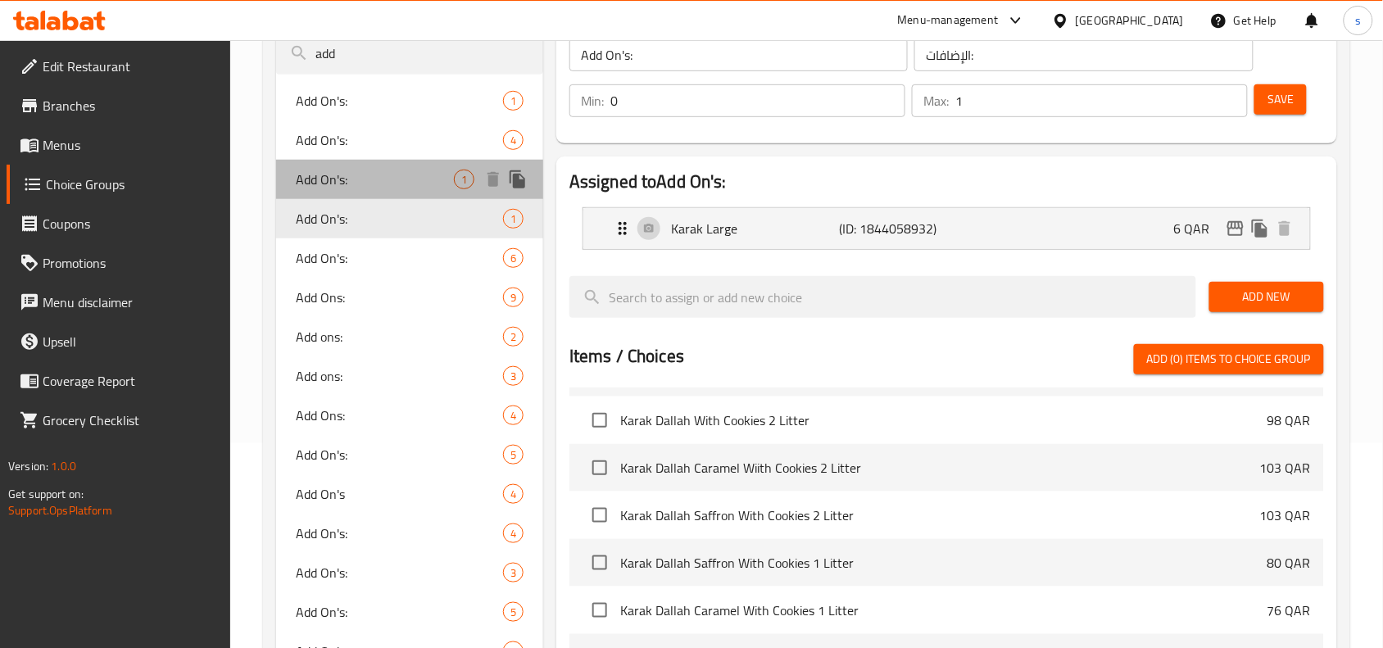
click at [329, 186] on span "Add On's:" at bounding box center [375, 180] width 158 height 20
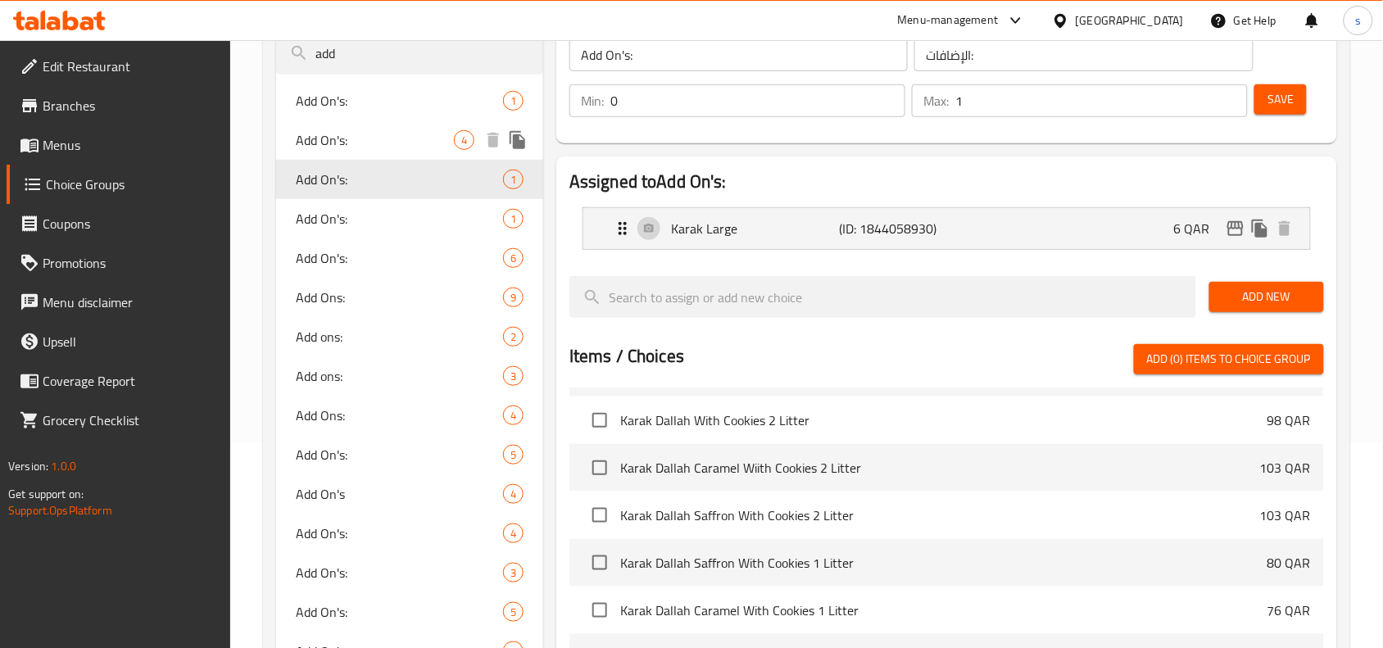
click at [341, 144] on span "Add On's:" at bounding box center [375, 140] width 158 height 20
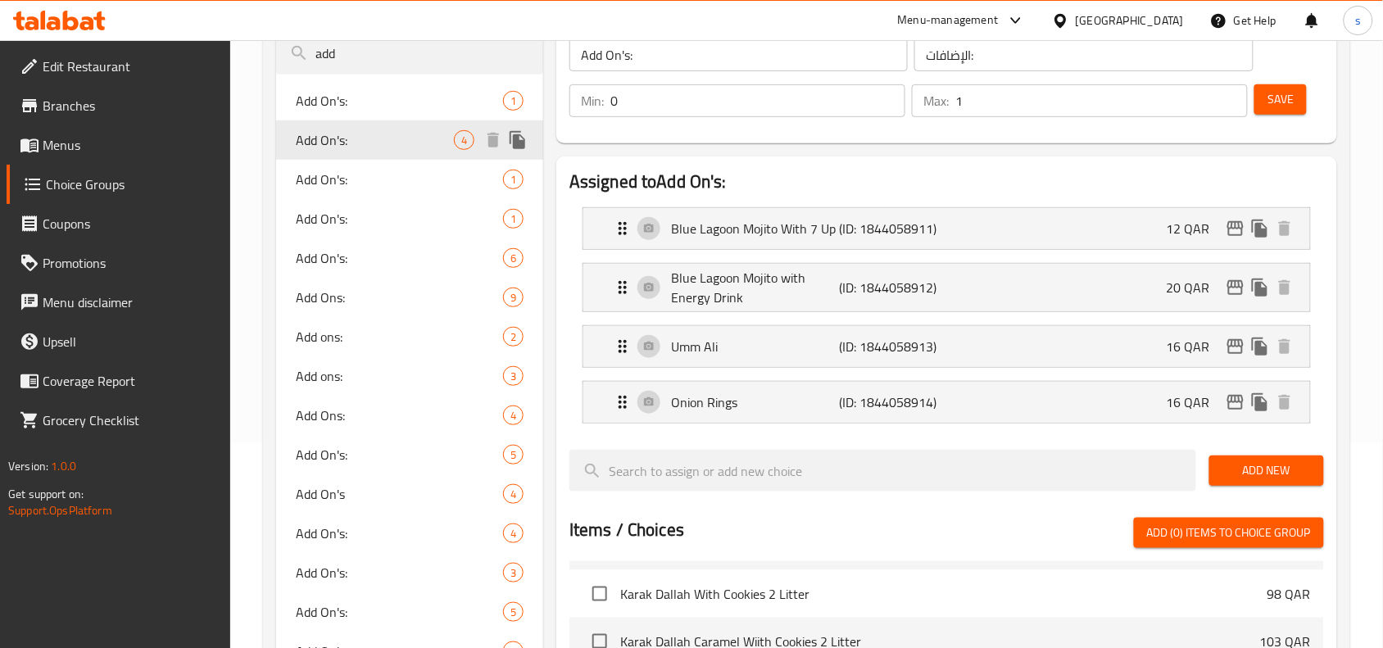
type input "0"
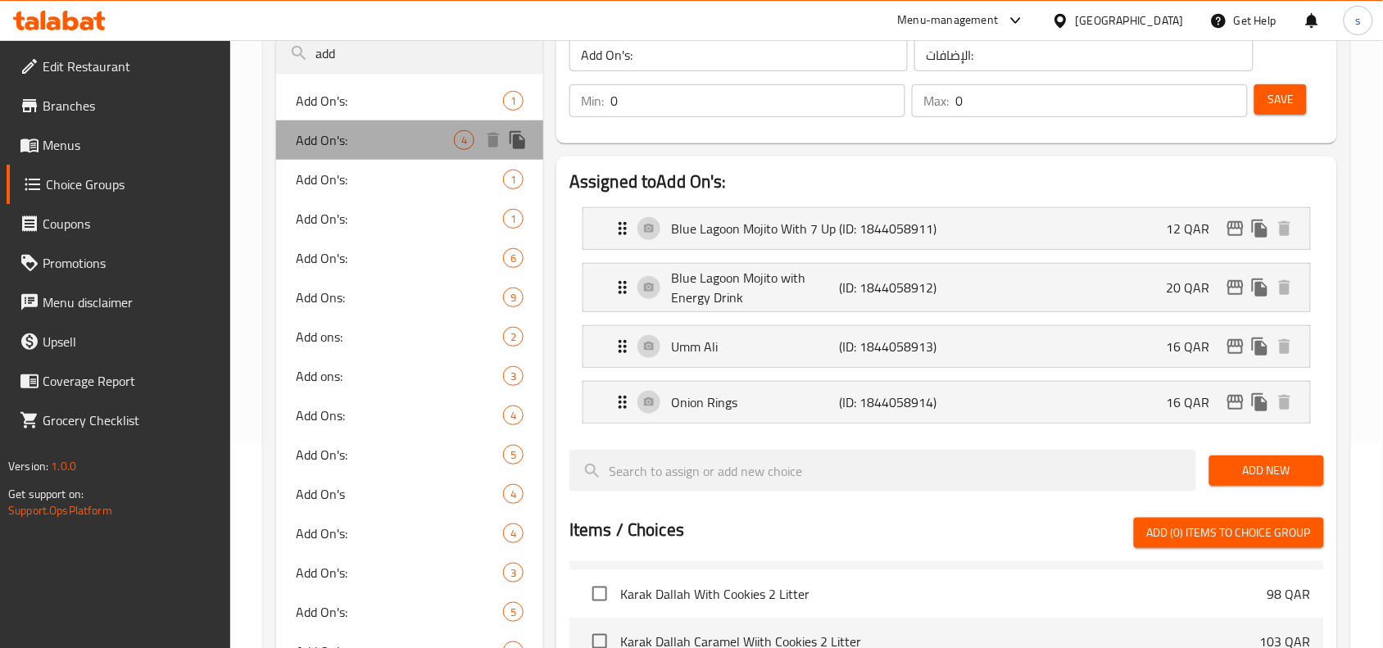
click at [340, 120] on div "Add On's: 4" at bounding box center [409, 139] width 267 height 39
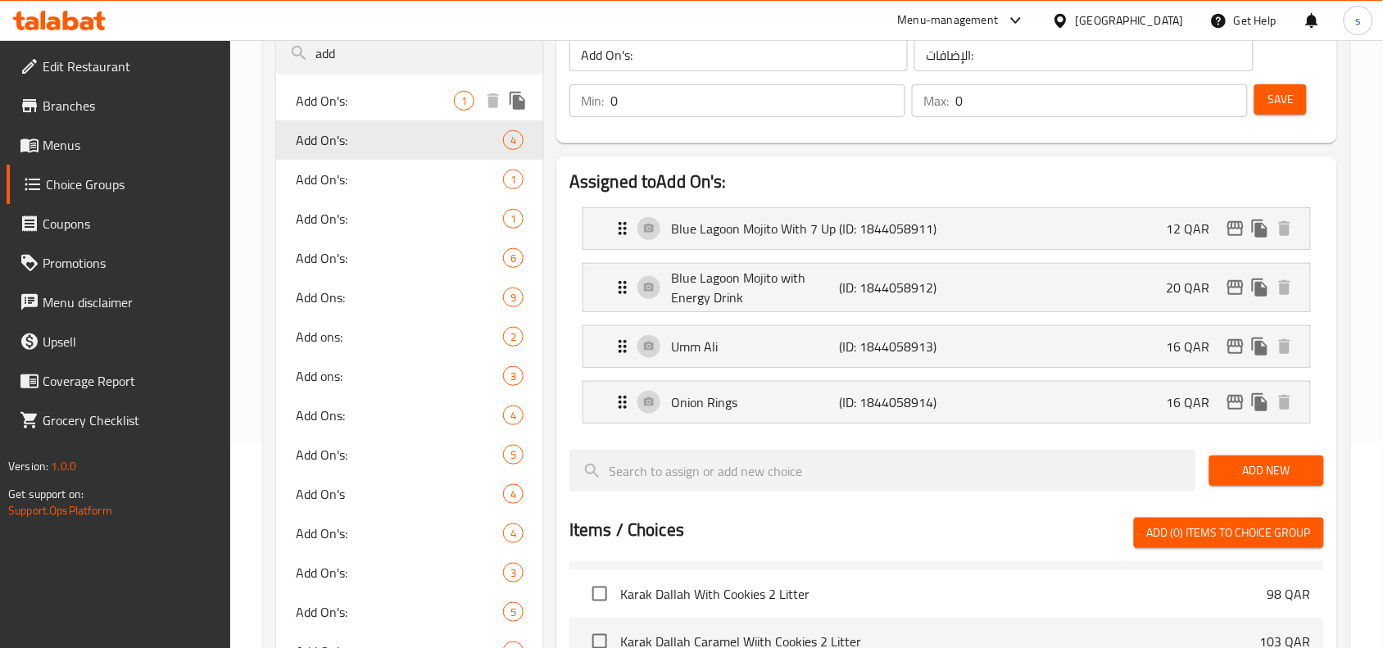
click at [337, 99] on span "Add On's:" at bounding box center [375, 101] width 158 height 20
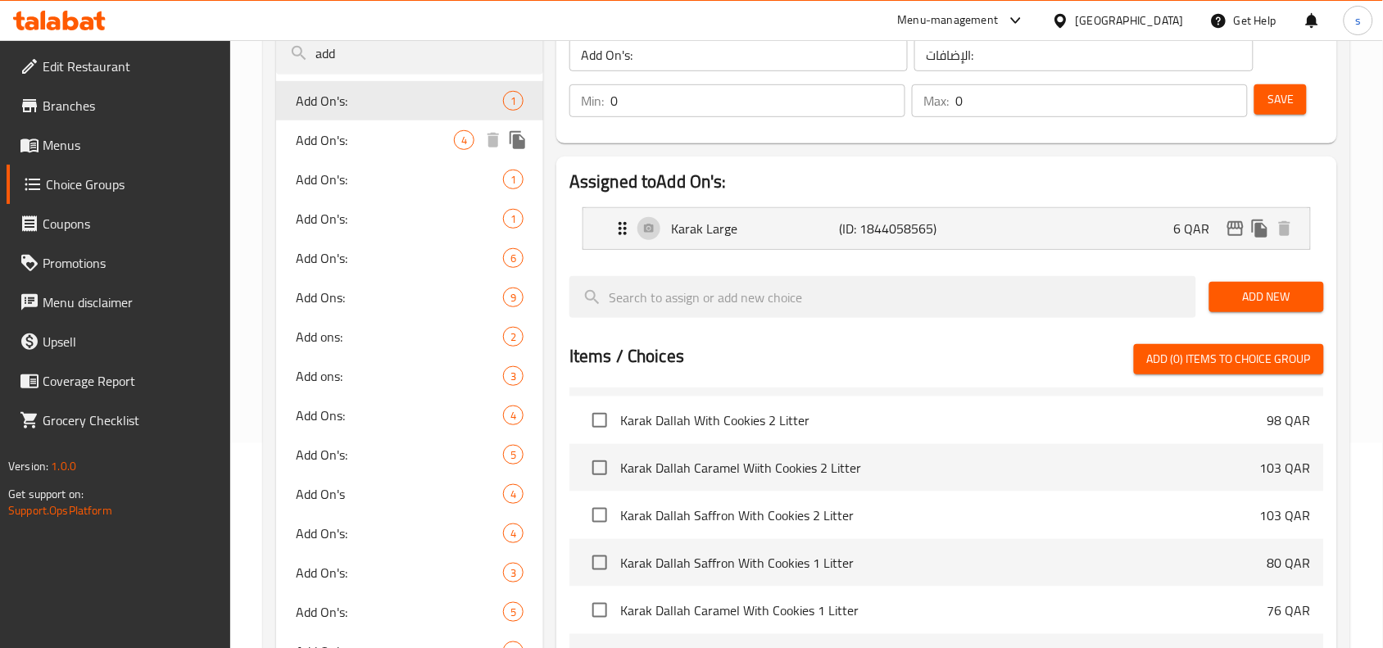
type input "إضافات:"
type input "1"
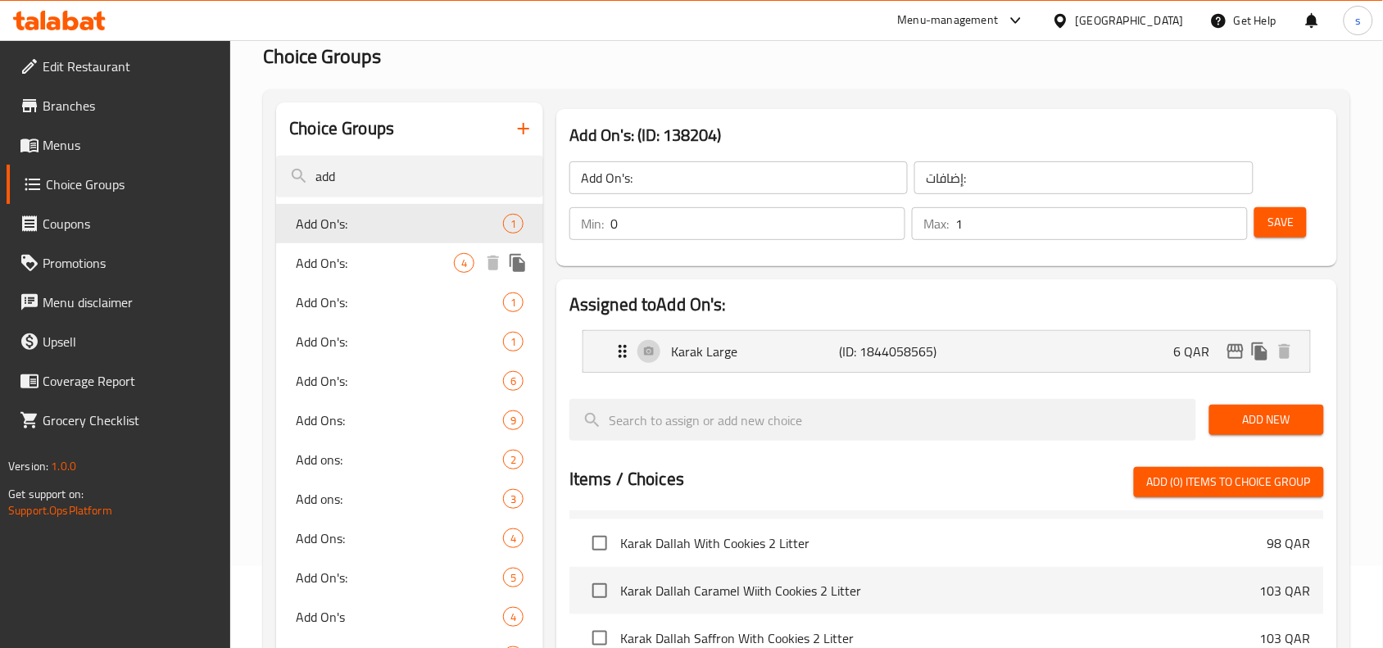
scroll to position [0, 0]
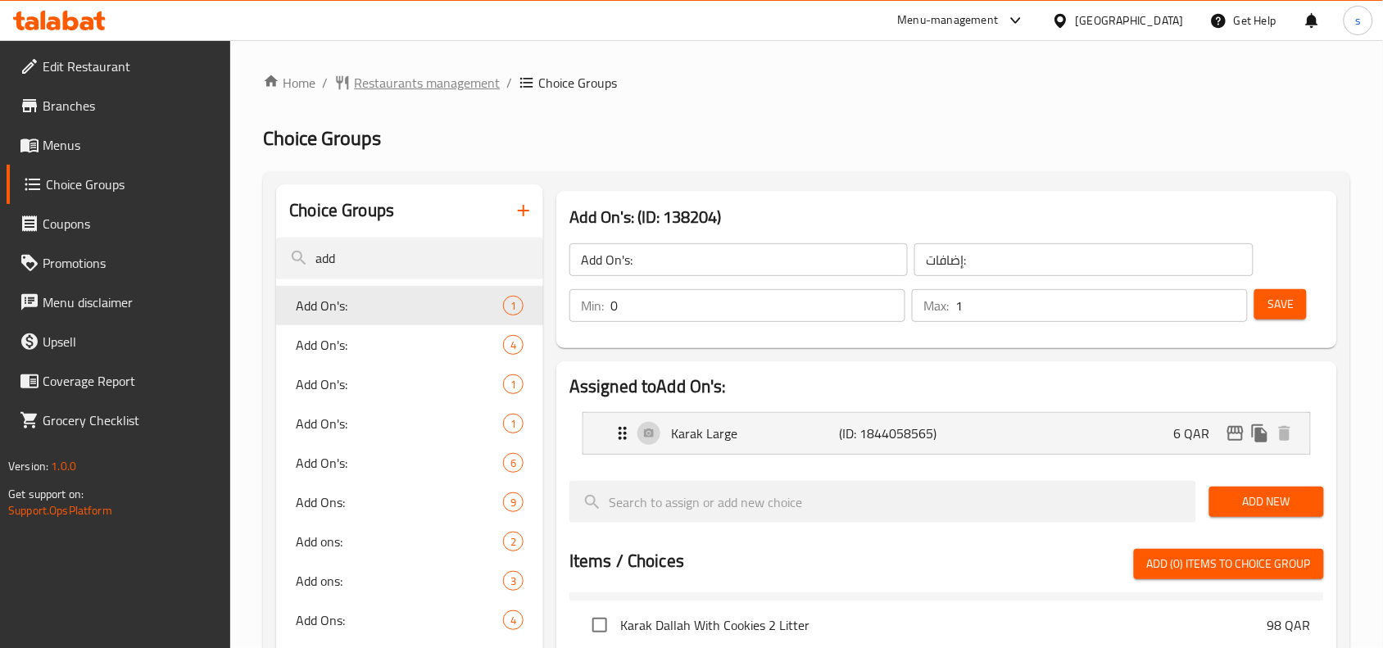
click at [386, 76] on span "Restaurants management" at bounding box center [427, 83] width 146 height 20
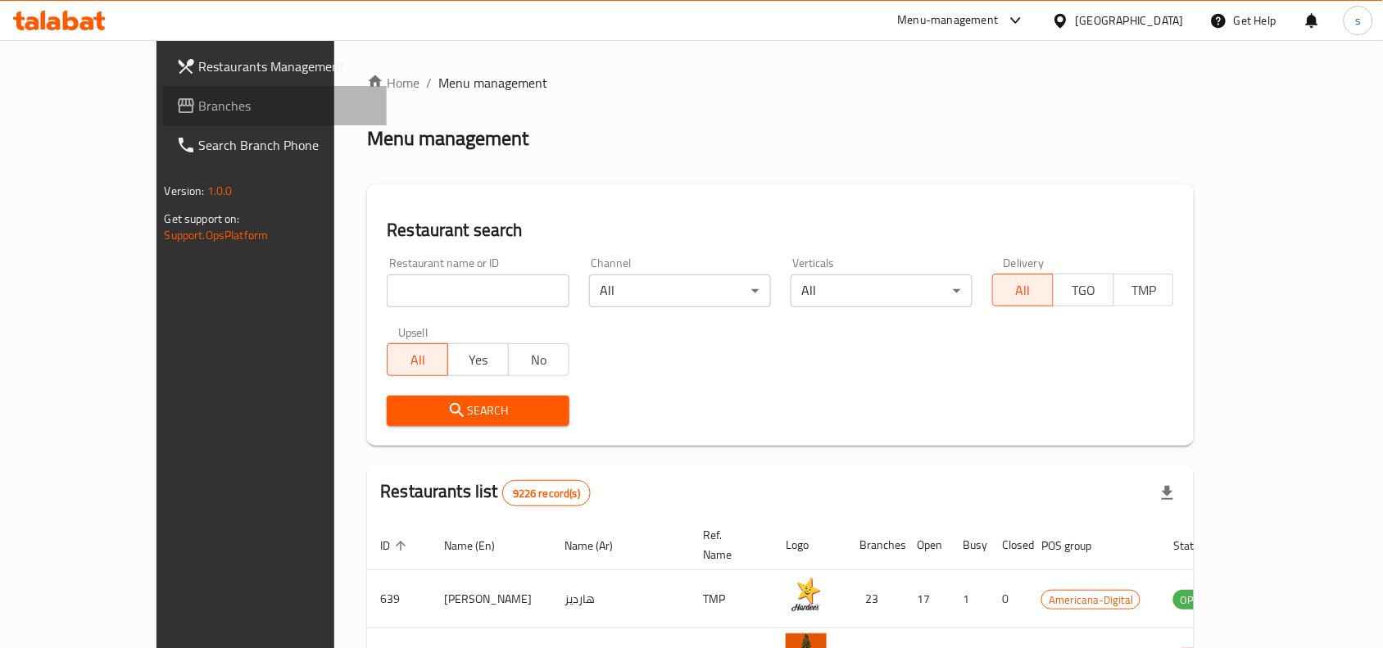
click at [199, 111] on span "Branches" at bounding box center [286, 106] width 175 height 20
